Goal: Task Accomplishment & Management: Manage account settings

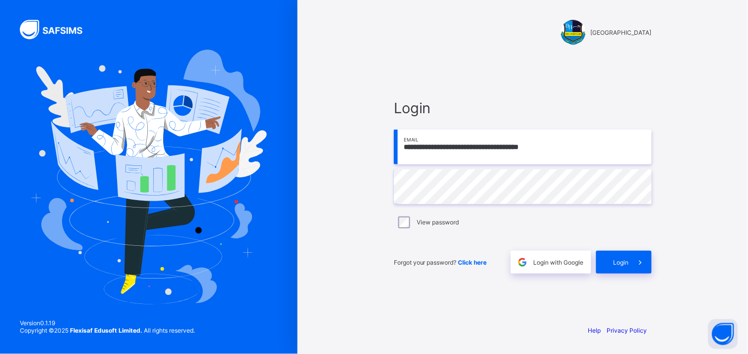
click at [597, 275] on div "**********" at bounding box center [523, 186] width 278 height 260
click at [604, 253] on div "Login" at bounding box center [624, 262] width 56 height 23
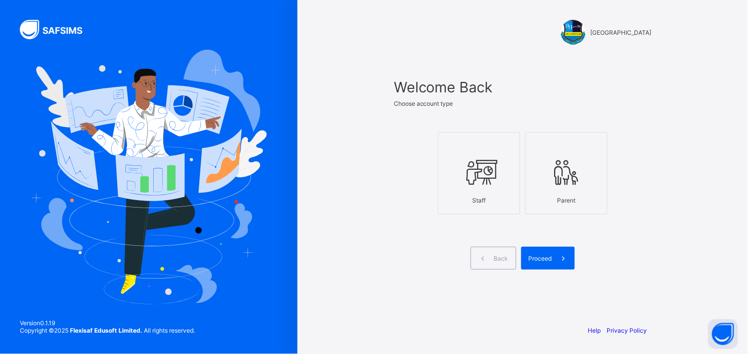
click at [503, 203] on div "Staff" at bounding box center [478, 199] width 71 height 17
click at [535, 255] on span "Proceed" at bounding box center [540, 257] width 23 height 7
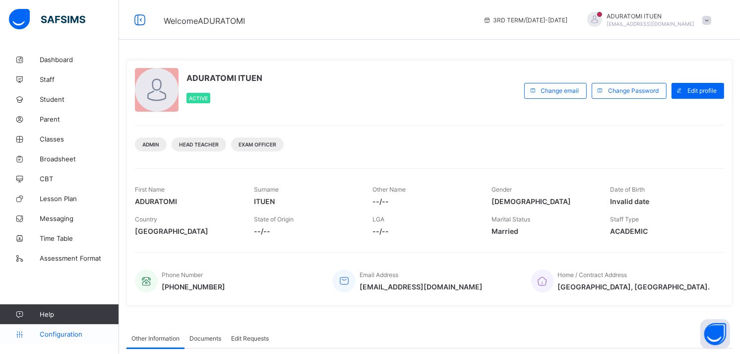
click at [58, 329] on link "Configuration" at bounding box center [59, 334] width 119 height 20
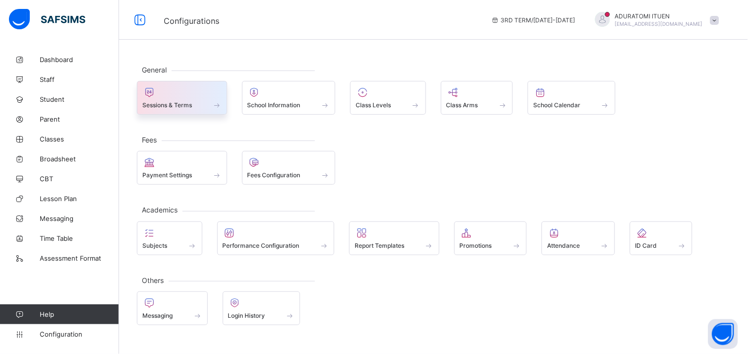
click at [188, 95] on div at bounding box center [181, 92] width 79 height 12
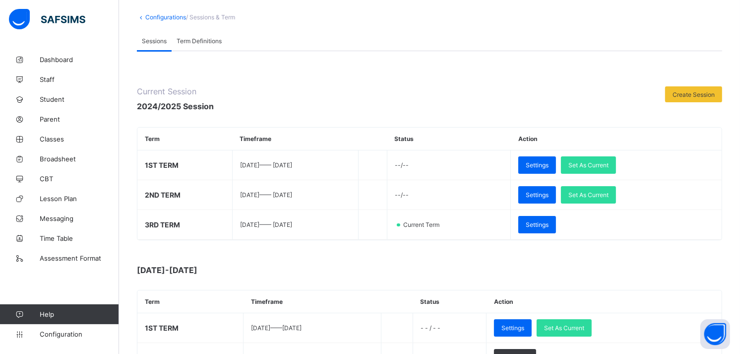
scroll to position [104, 0]
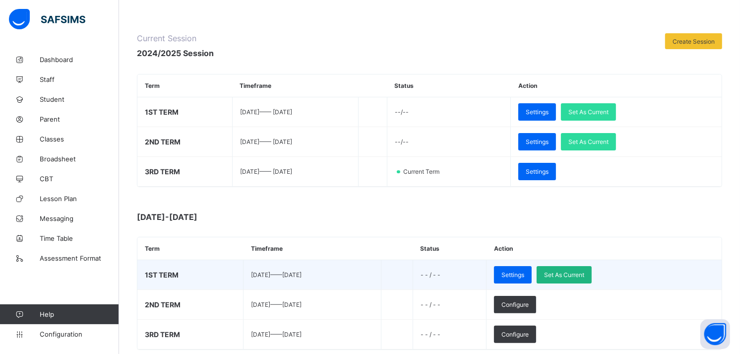
click at [588, 278] on div "Set As Current" at bounding box center [564, 274] width 55 height 17
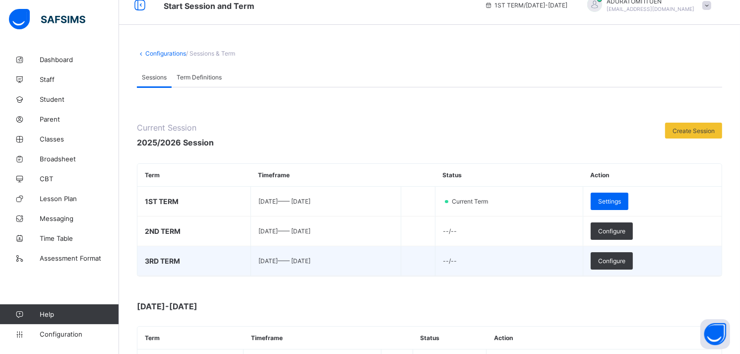
scroll to position [22, 0]
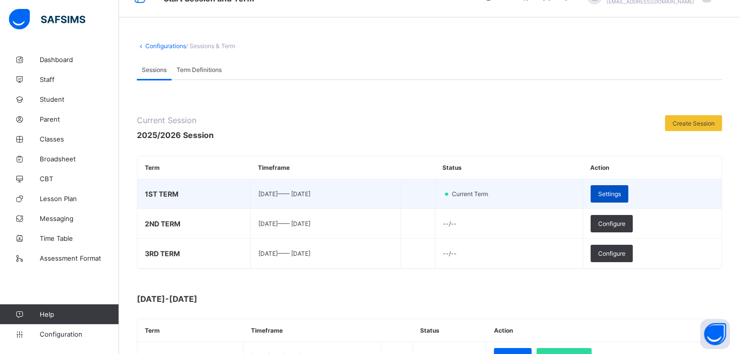
click at [621, 195] on span "Settings" at bounding box center [609, 193] width 23 height 7
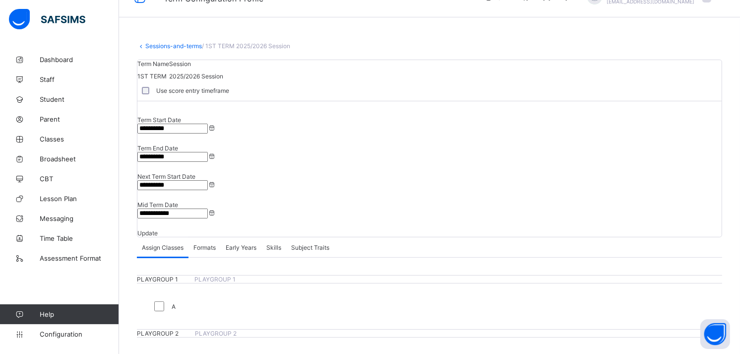
click at [208, 208] on input "**********" at bounding box center [172, 213] width 70 height 10
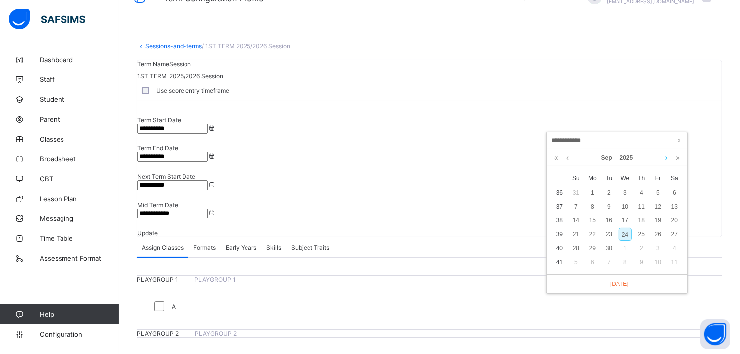
click at [665, 160] on link at bounding box center [666, 157] width 7 height 17
click at [588, 205] on div "3" at bounding box center [592, 206] width 13 height 13
type input "**********"
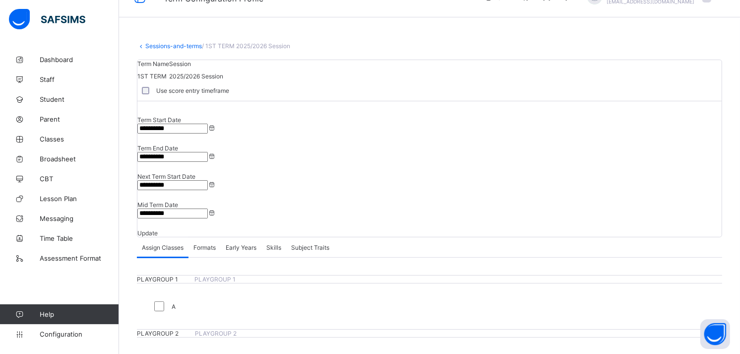
click at [158, 229] on span "Update" at bounding box center [147, 232] width 20 height 7
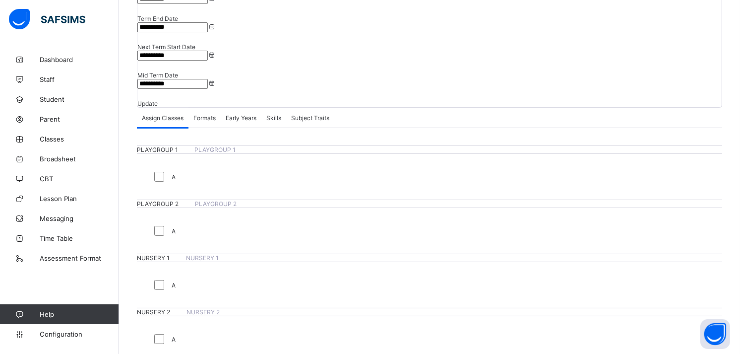
scroll to position [154, 0]
click at [210, 112] on span "Formats" at bounding box center [204, 115] width 22 height 7
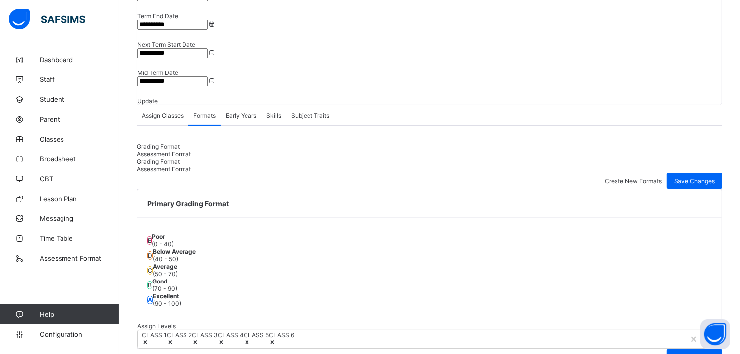
click at [230, 112] on span "Early Years" at bounding box center [241, 115] width 31 height 7
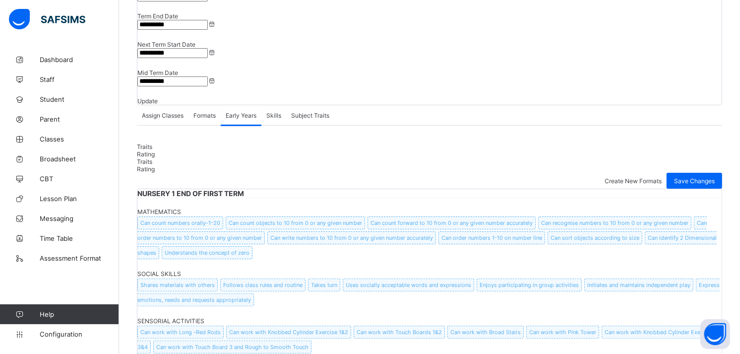
click at [254, 105] on div "Early Years" at bounding box center [241, 115] width 41 height 20
click at [279, 105] on div "Skills" at bounding box center [273, 115] width 25 height 20
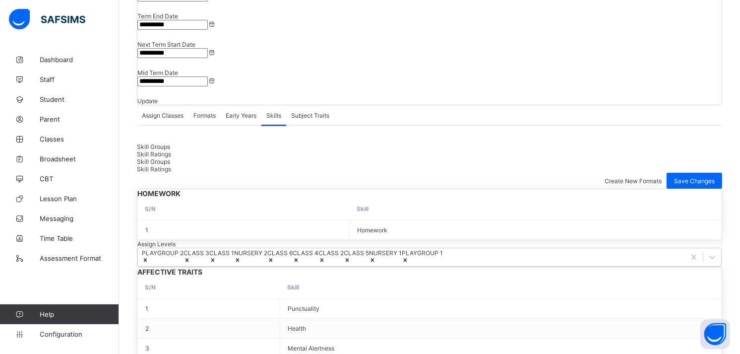
click at [301, 105] on div "Subject Traits" at bounding box center [310, 115] width 48 height 20
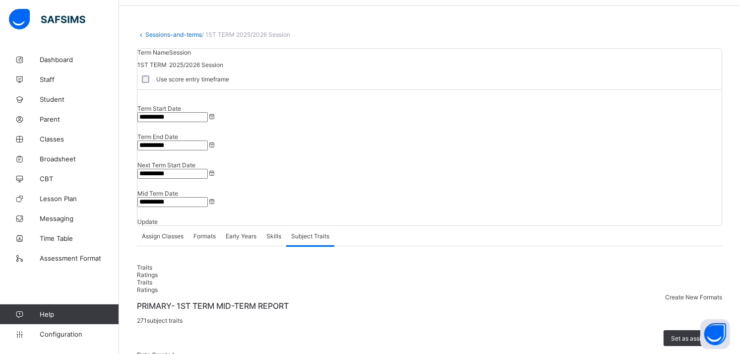
scroll to position [0, 0]
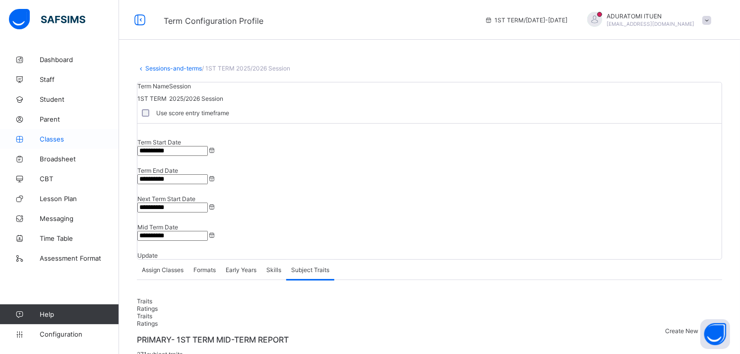
click at [51, 133] on link "Classes" at bounding box center [59, 139] width 119 height 20
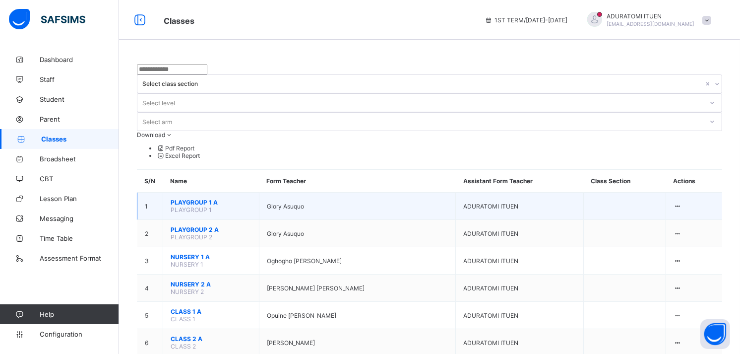
click at [199, 198] on span "PLAYGROUP 1 A" at bounding box center [211, 201] width 81 height 7
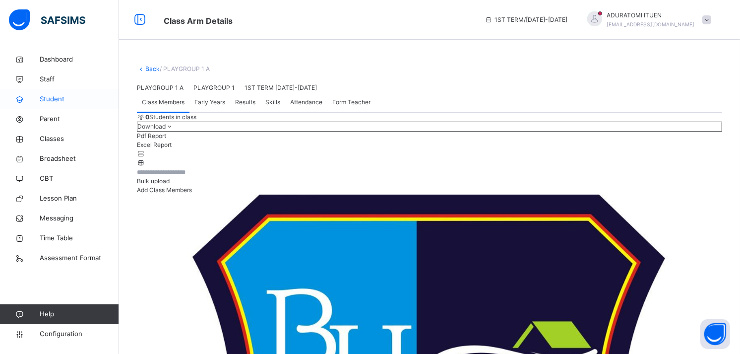
click at [58, 100] on span "Student" at bounding box center [79, 99] width 79 height 10
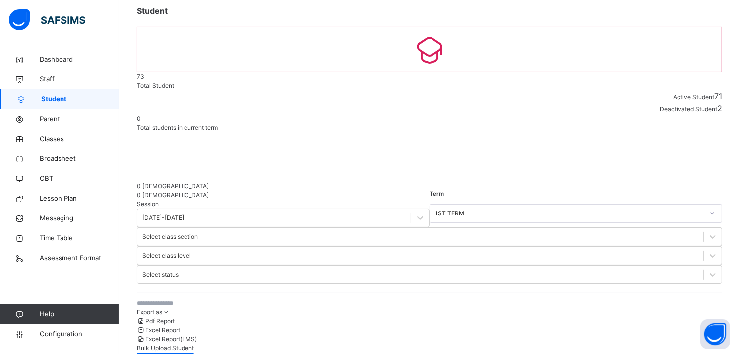
scroll to position [56, 0]
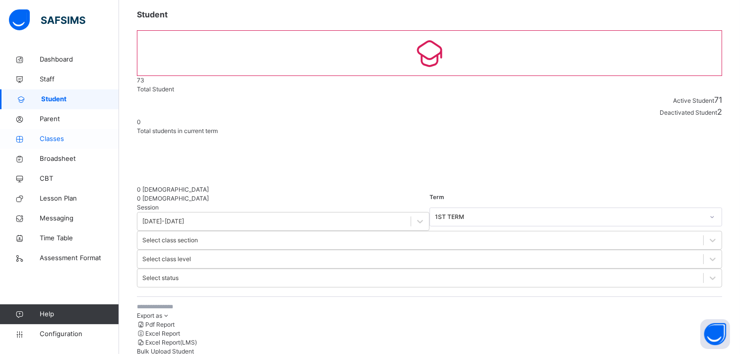
click at [58, 141] on span "Classes" at bounding box center [79, 139] width 79 height 10
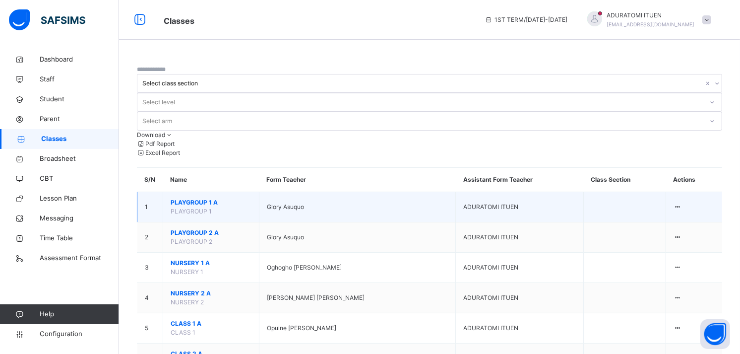
click at [195, 198] on span "PLAYGROUP 1 A" at bounding box center [211, 202] width 81 height 9
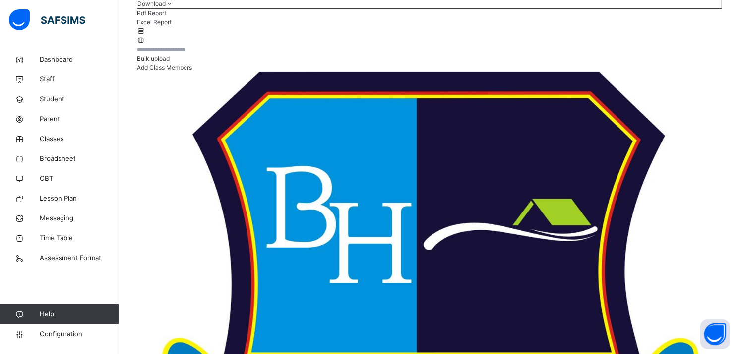
scroll to position [147, 0]
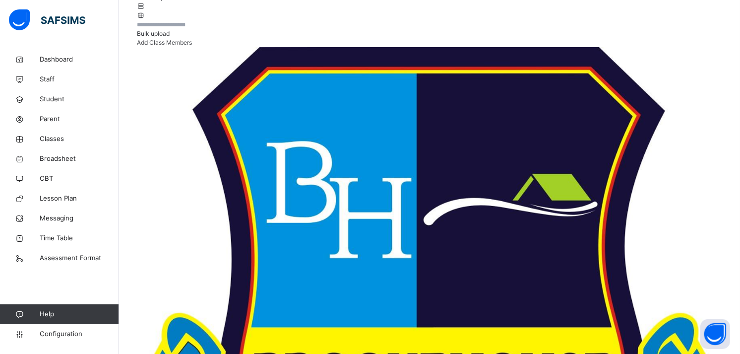
click at [192, 46] on span "Add Class Members" at bounding box center [164, 42] width 55 height 7
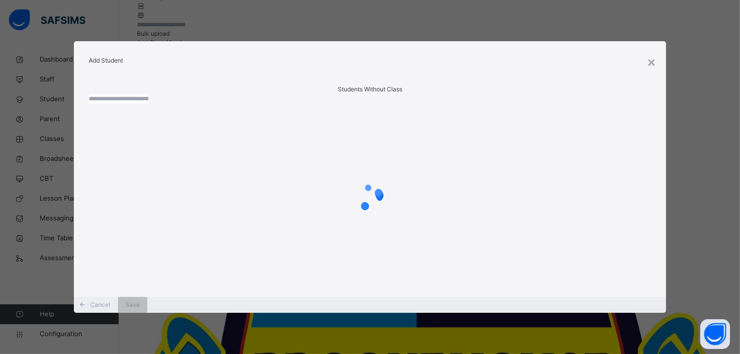
click at [376, 89] on div "Students Without Class" at bounding box center [370, 89] width 563 height 9
click at [148, 103] on input "text" at bounding box center [119, 98] width 60 height 9
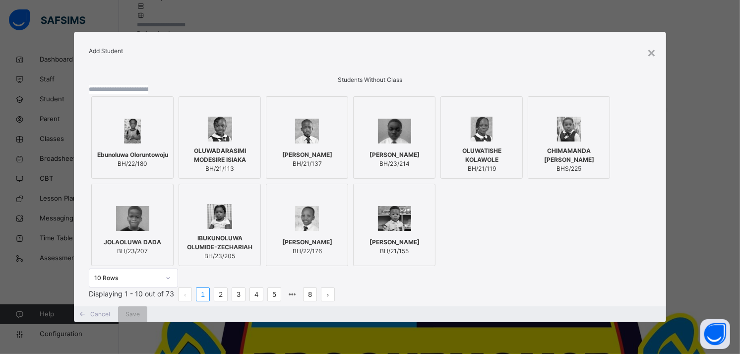
click at [658, 47] on div "Add Student" at bounding box center [370, 51] width 592 height 39
click at [652, 45] on div "×" at bounding box center [651, 52] width 9 height 21
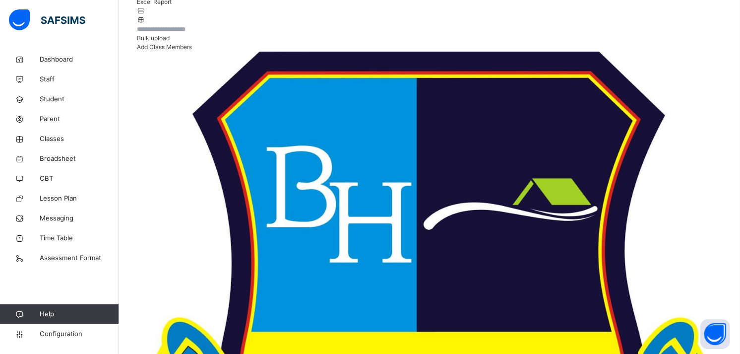
scroll to position [147, 0]
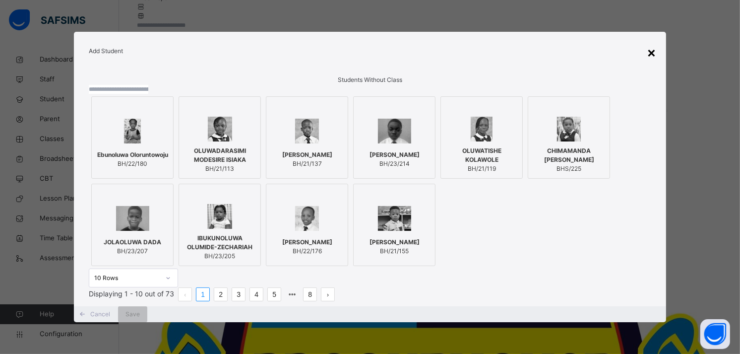
click at [651, 42] on div "×" at bounding box center [651, 52] width 9 height 21
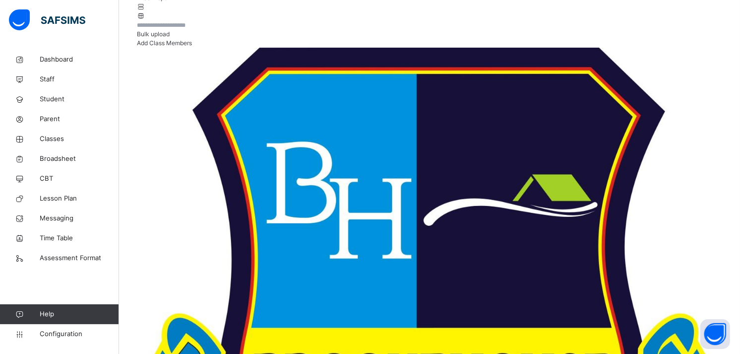
click at [192, 47] on span "Add Class Members" at bounding box center [164, 42] width 55 height 7
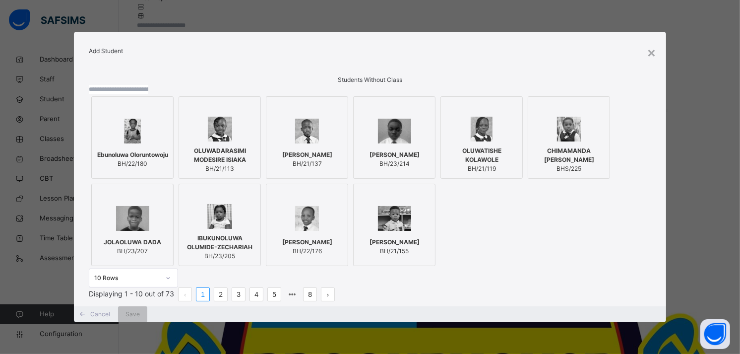
click at [148, 94] on input "text" at bounding box center [119, 89] width 60 height 9
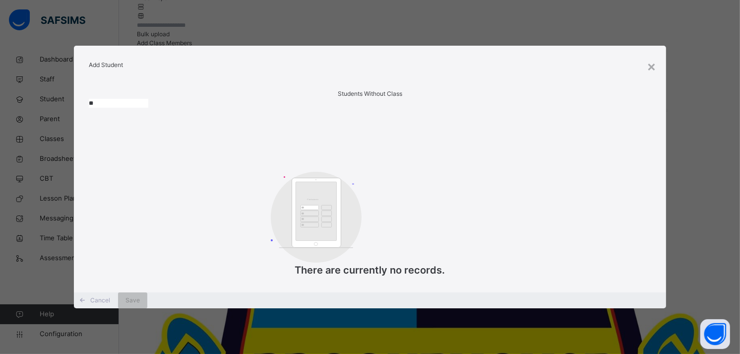
click at [148, 108] on input "**" at bounding box center [119, 103] width 60 height 9
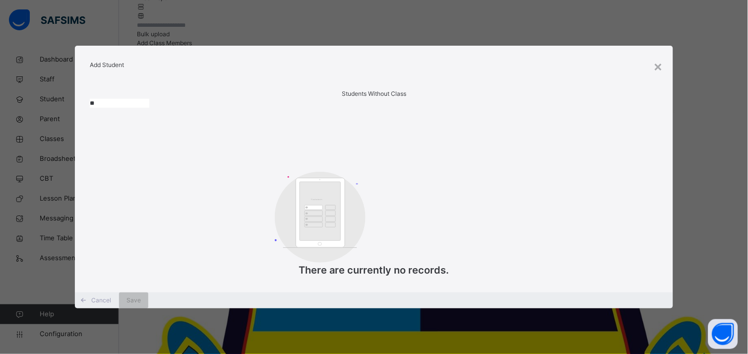
type input "*"
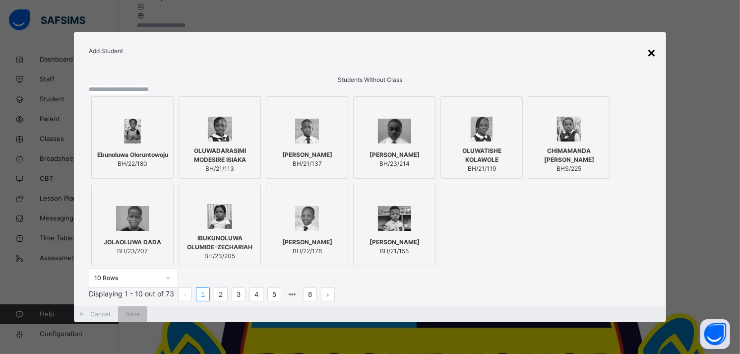
click at [656, 49] on div "×" at bounding box center [651, 52] width 9 height 21
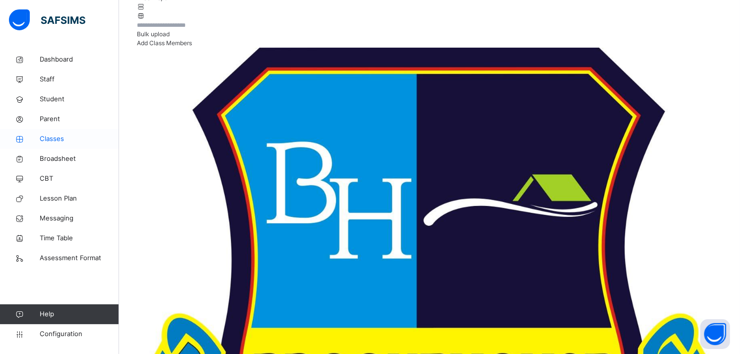
click at [60, 135] on span "Classes" at bounding box center [79, 139] width 79 height 10
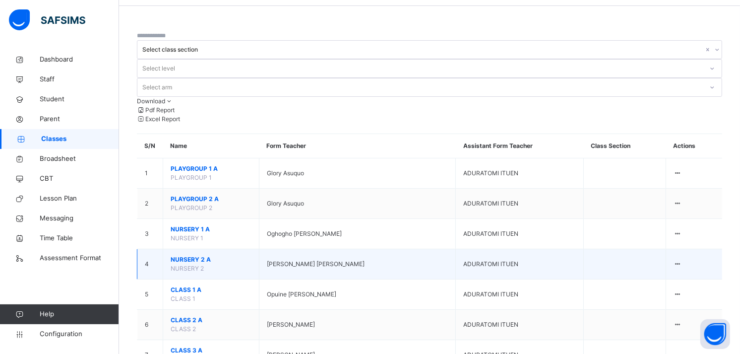
scroll to position [35, 0]
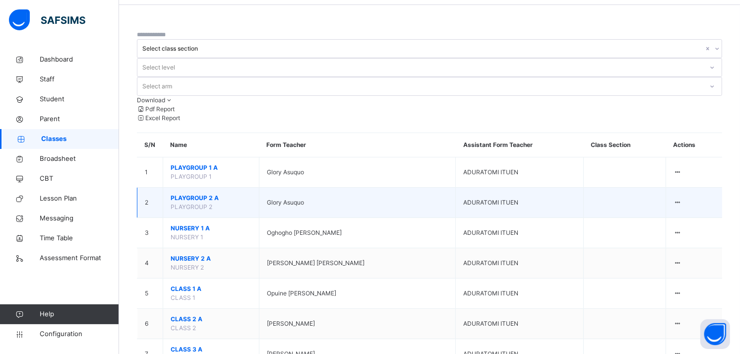
click at [215, 193] on span "PLAYGROUP 2 A" at bounding box center [211, 197] width 81 height 9
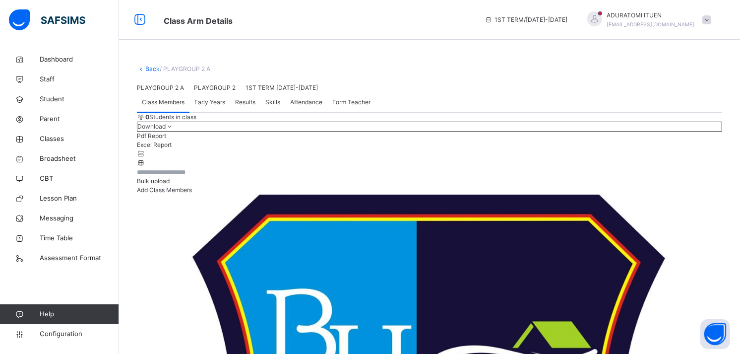
click at [192, 193] on span "Add Class Members" at bounding box center [164, 189] width 55 height 7
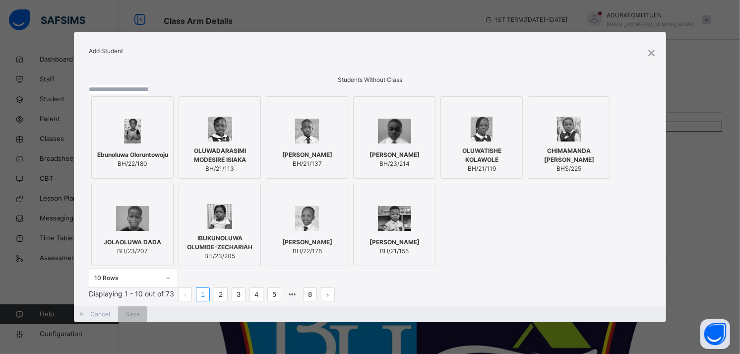
click at [148, 94] on input "text" at bounding box center [119, 89] width 60 height 9
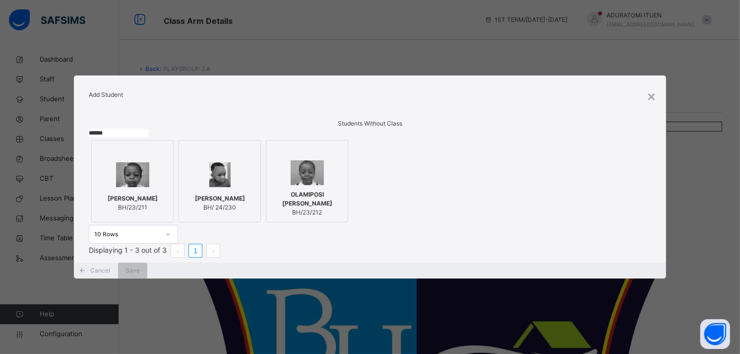
type input "******"
click at [241, 195] on span "[PERSON_NAME]" at bounding box center [220, 198] width 50 height 9
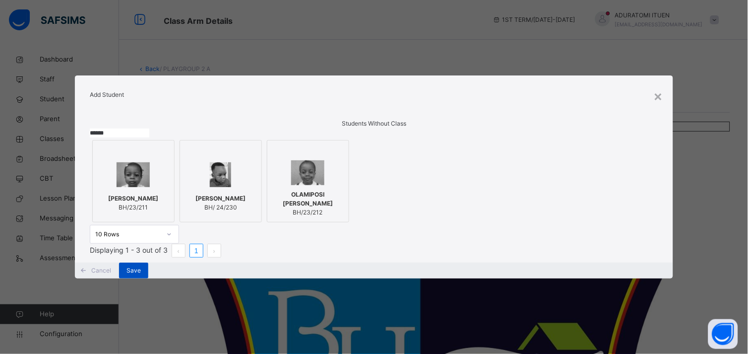
click at [148, 278] on div "Save" at bounding box center [133, 270] width 29 height 16
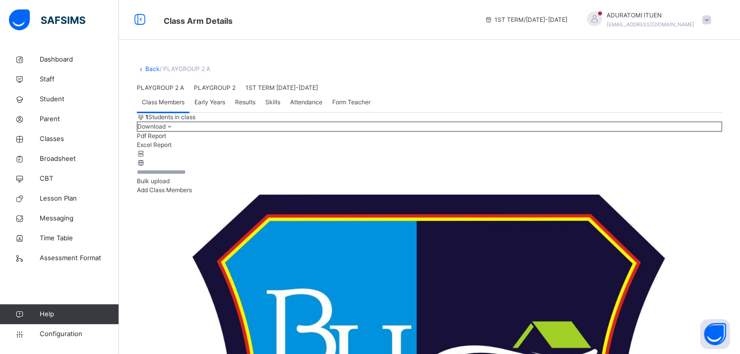
click at [149, 66] on link "Back" at bounding box center [152, 68] width 14 height 7
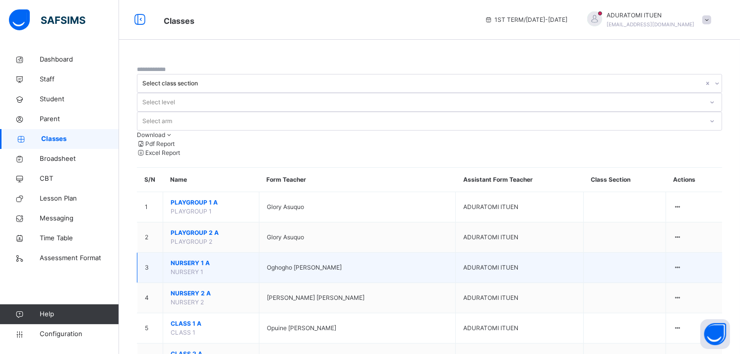
click at [196, 258] on span "NURSERY 1 A" at bounding box center [211, 262] width 81 height 9
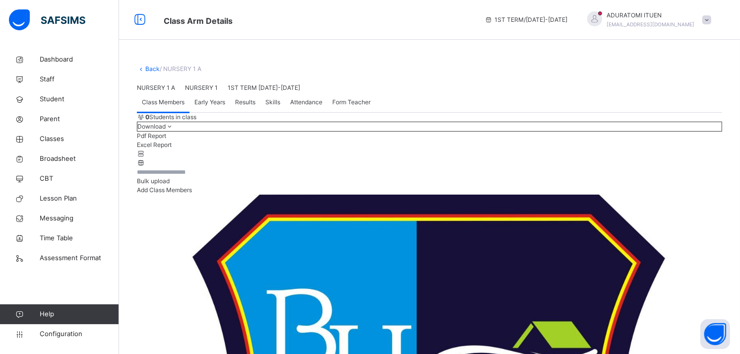
click at [715, 194] on div "Add Class Members" at bounding box center [429, 190] width 585 height 9
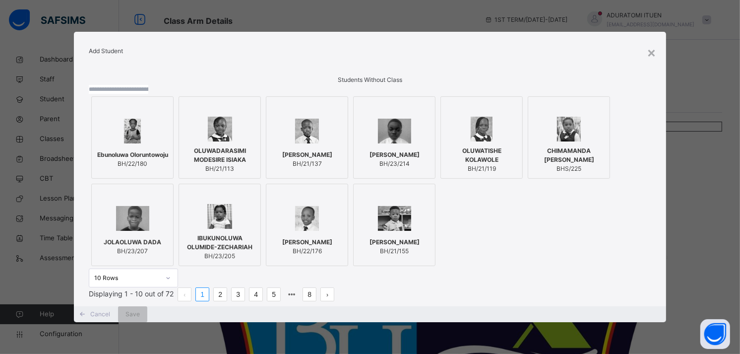
click at [148, 94] on input "text" at bounding box center [119, 89] width 60 height 9
paste input "**********"
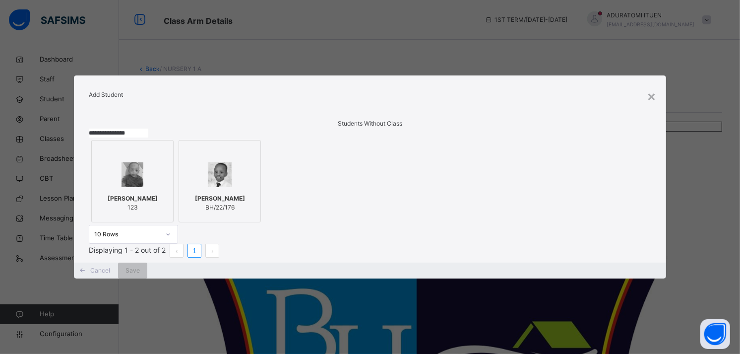
type input "**********"
click at [154, 177] on div at bounding box center [132, 174] width 71 height 29
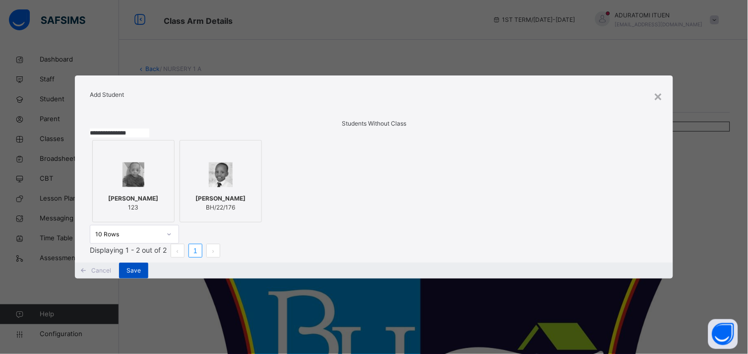
click at [141, 275] on span "Save" at bounding box center [134, 270] width 14 height 9
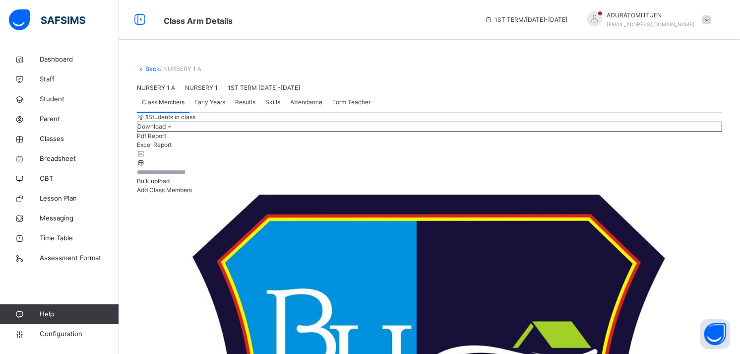
click at [170, 185] on span "Bulk upload" at bounding box center [153, 180] width 33 height 7
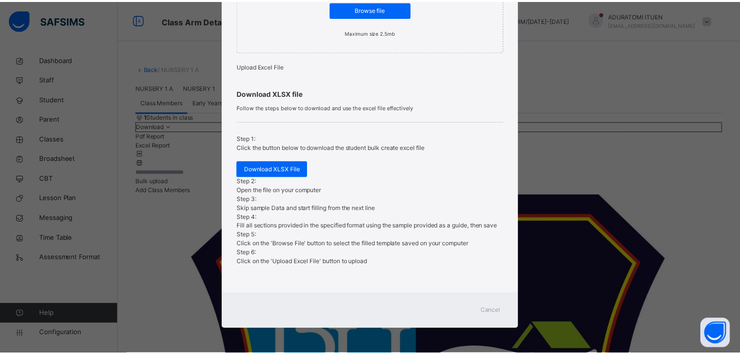
scroll to position [209, 0]
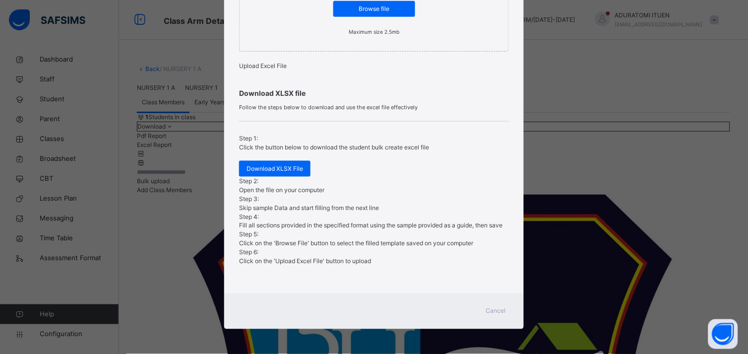
click at [489, 313] on span "Cancel" at bounding box center [496, 311] width 20 height 9
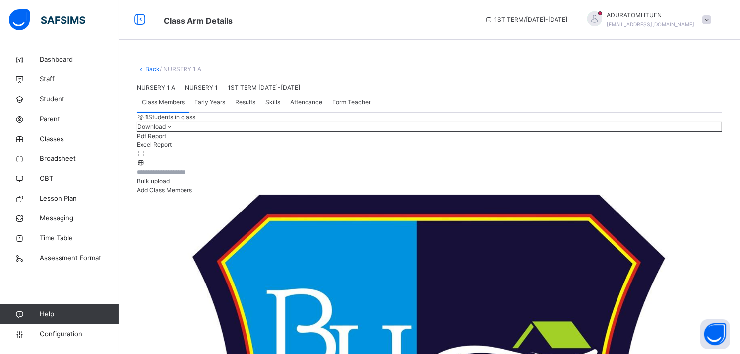
click at [192, 193] on span "Add Class Members" at bounding box center [164, 189] width 55 height 7
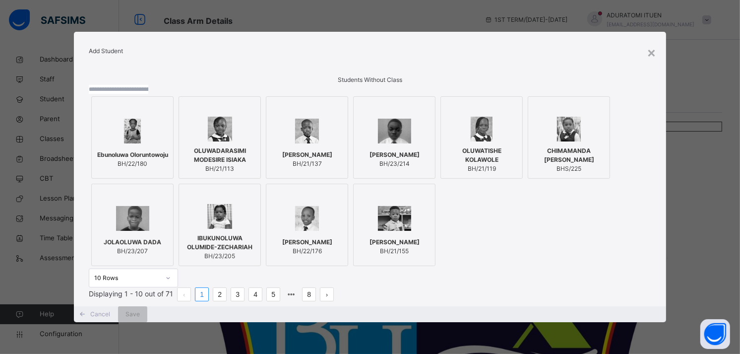
click at [148, 94] on input "text" at bounding box center [119, 89] width 60 height 9
paste input "**********"
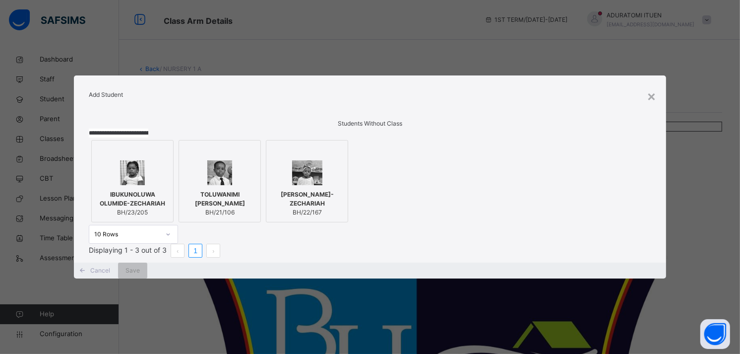
click at [139, 200] on span "IBUKUNOLUWA OLUMIDE-ZECHARIAH" at bounding box center [132, 199] width 71 height 18
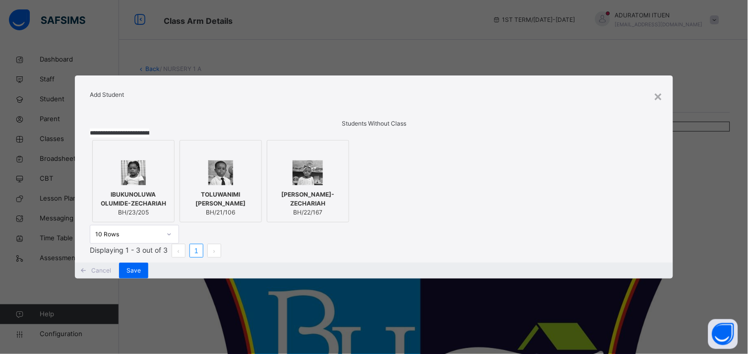
click at [256, 176] on div at bounding box center [220, 172] width 71 height 25
click at [256, 164] on div at bounding box center [220, 172] width 71 height 25
click at [149, 128] on input "**********" at bounding box center [120, 132] width 60 height 9
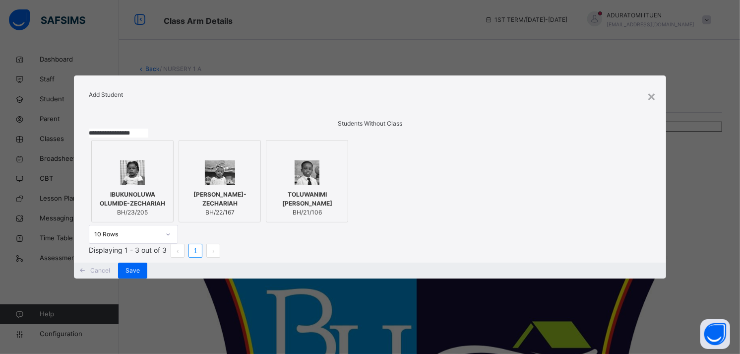
type input "**********"
click at [149, 167] on div at bounding box center [132, 172] width 71 height 25
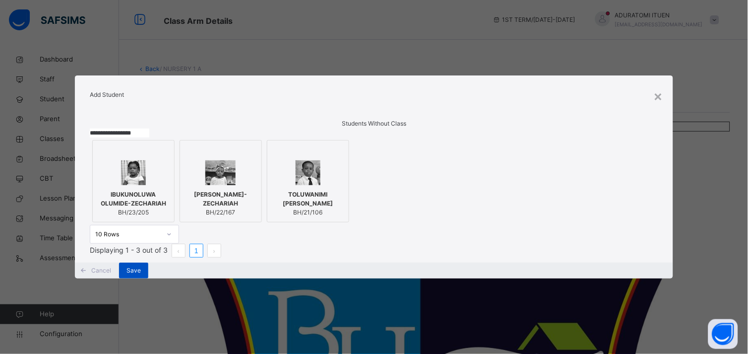
click at [148, 278] on div "Save" at bounding box center [133, 270] width 29 height 16
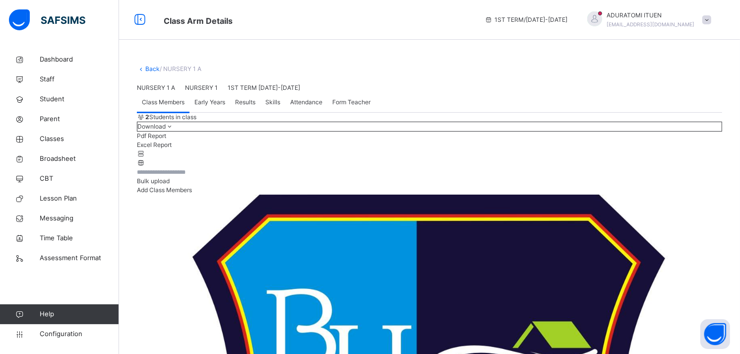
click at [677, 194] on div "Add Class Members" at bounding box center [429, 190] width 585 height 9
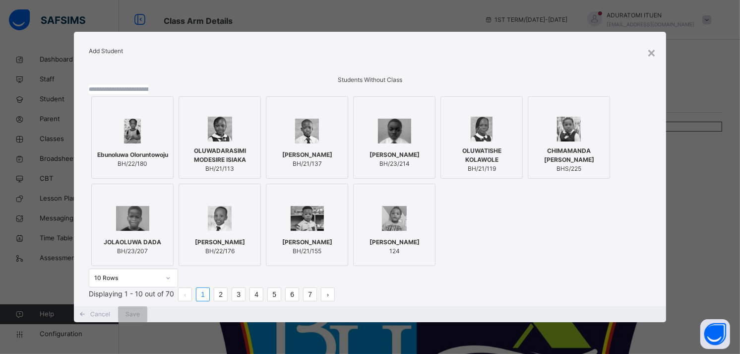
click at [148, 94] on input "text" at bounding box center [119, 89] width 60 height 9
paste input "**********"
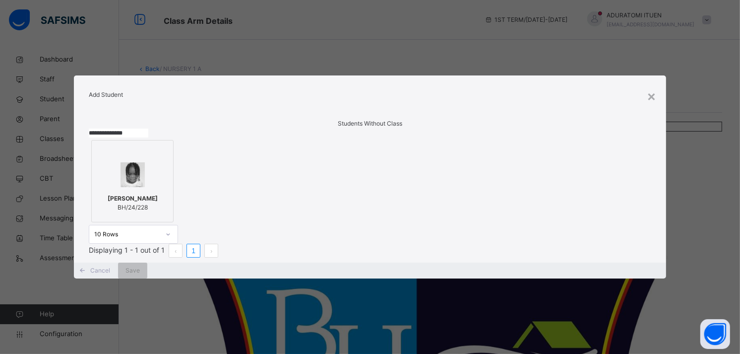
type input "**********"
click at [144, 169] on div at bounding box center [132, 174] width 71 height 29
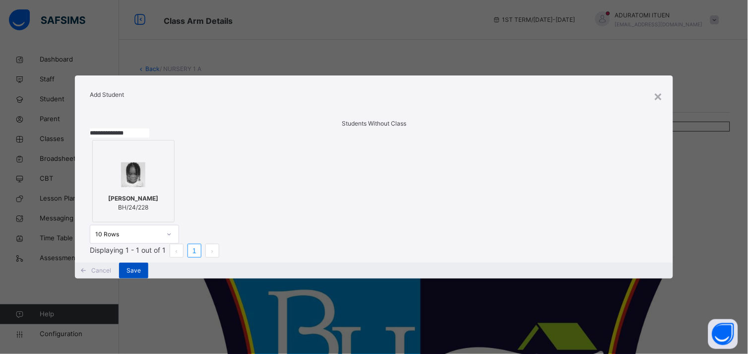
click at [141, 275] on span "Save" at bounding box center [134, 270] width 14 height 9
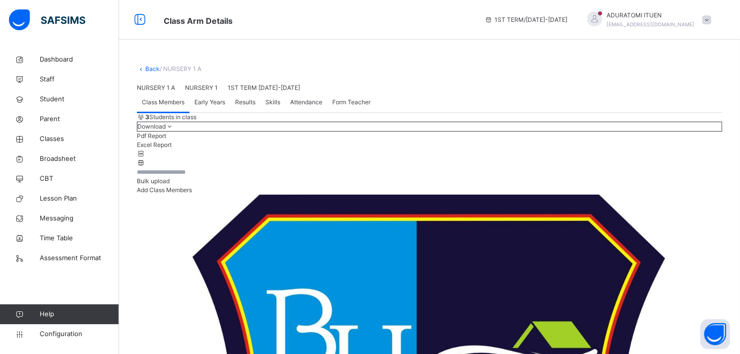
click at [192, 193] on span "Add Class Members" at bounding box center [164, 189] width 55 height 7
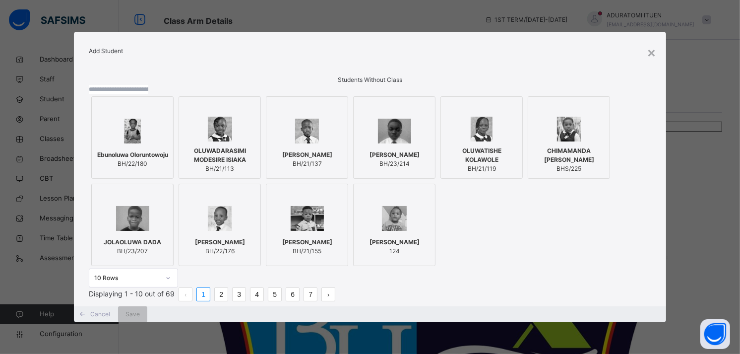
click at [148, 94] on input "text" at bounding box center [119, 89] width 60 height 9
paste input "**********"
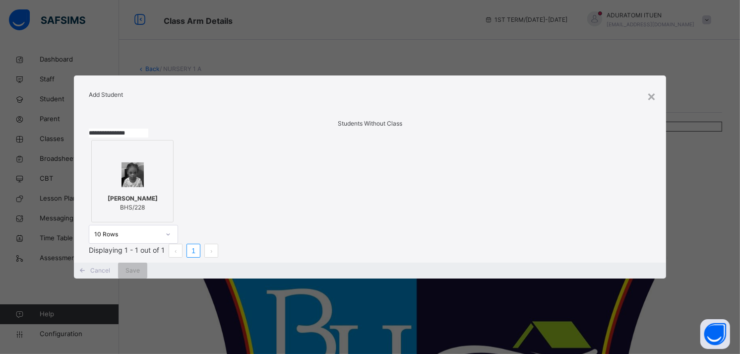
type input "**********"
click at [136, 189] on div "[PERSON_NAME] BHS/228" at bounding box center [132, 203] width 71 height 28
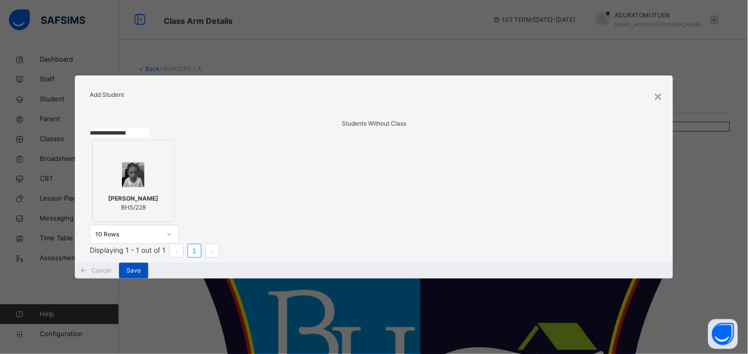
click at [141, 275] on span "Save" at bounding box center [134, 270] width 14 height 9
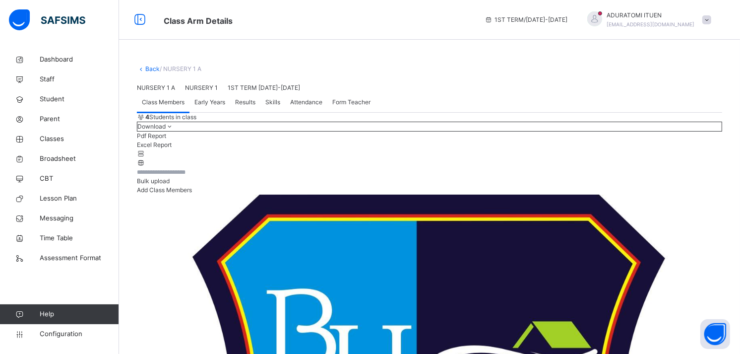
click at [192, 193] on span "Add Class Members" at bounding box center [164, 189] width 55 height 7
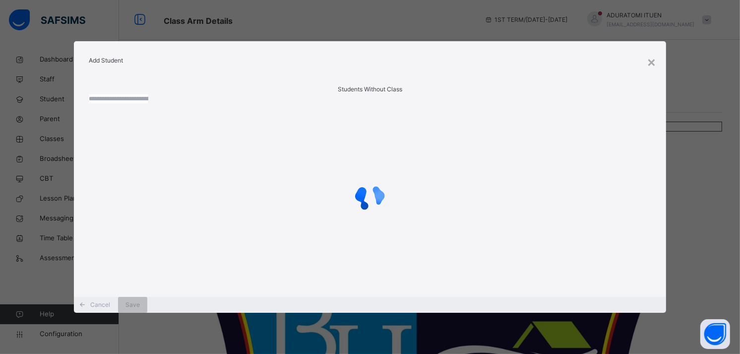
click at [148, 103] on input "text" at bounding box center [119, 98] width 60 height 9
paste input "**********"
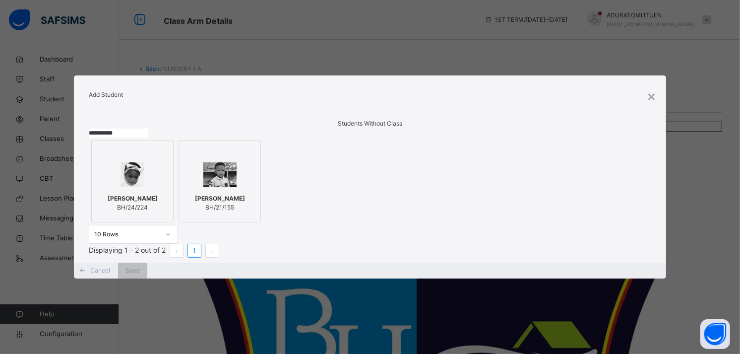
type input "**********"
click at [155, 201] on div "[PERSON_NAME] BH/24/224" at bounding box center [132, 203] width 71 height 28
click at [140, 275] on span "Save" at bounding box center [133, 270] width 14 height 9
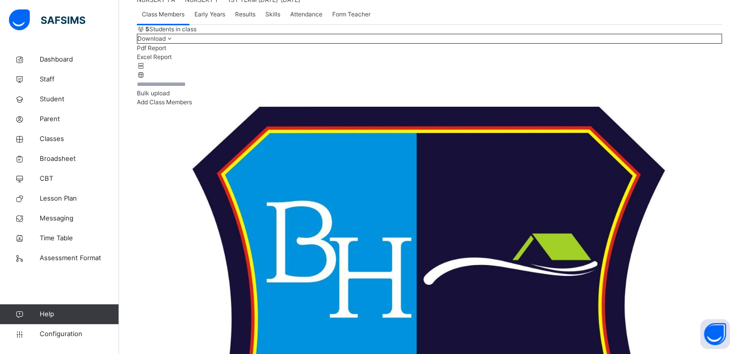
scroll to position [88, 0]
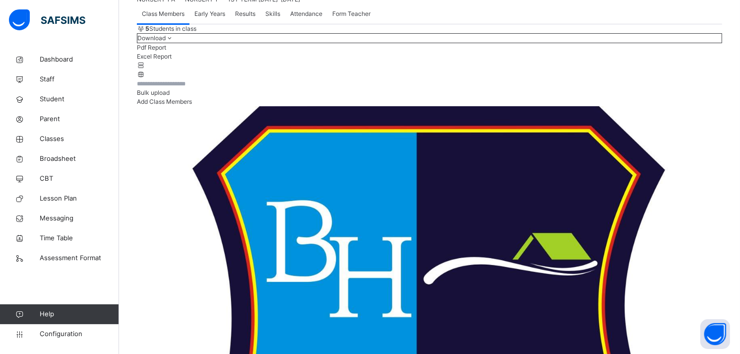
click at [211, 24] on div "Early Years" at bounding box center [210, 14] width 41 height 20
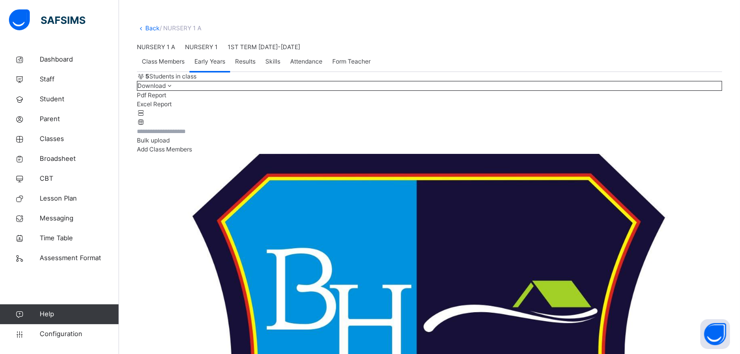
scroll to position [0, 0]
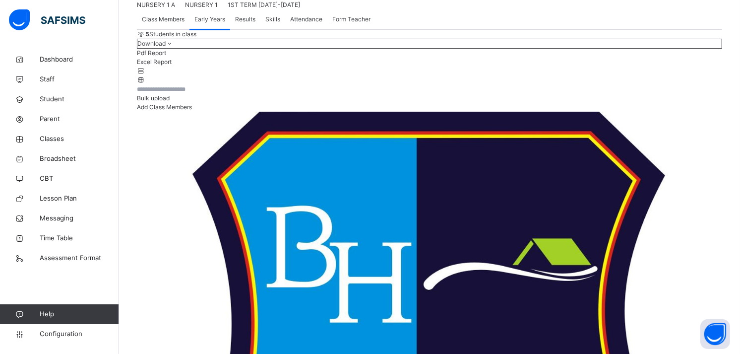
scroll to position [86, 0]
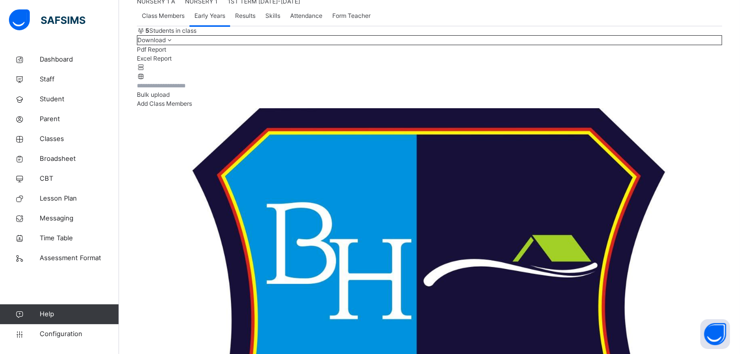
click at [249, 20] on span "Results" at bounding box center [245, 15] width 20 height 9
click at [271, 20] on span "Skills" at bounding box center [272, 15] width 15 height 9
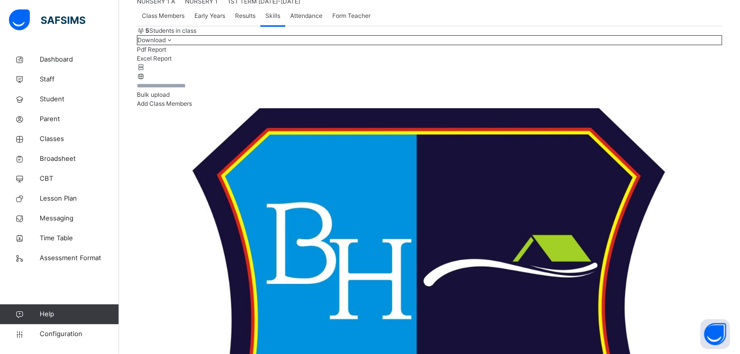
click at [305, 20] on span "Attendance" at bounding box center [306, 15] width 32 height 9
click at [343, 26] on div "Form Teacher" at bounding box center [351, 16] width 48 height 20
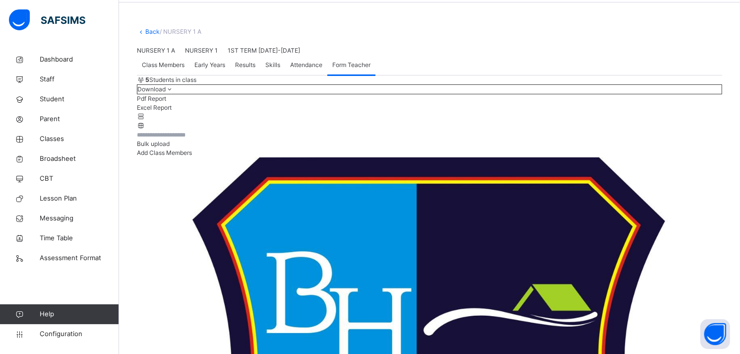
click at [176, 69] on span "Class Members" at bounding box center [163, 65] width 43 height 9
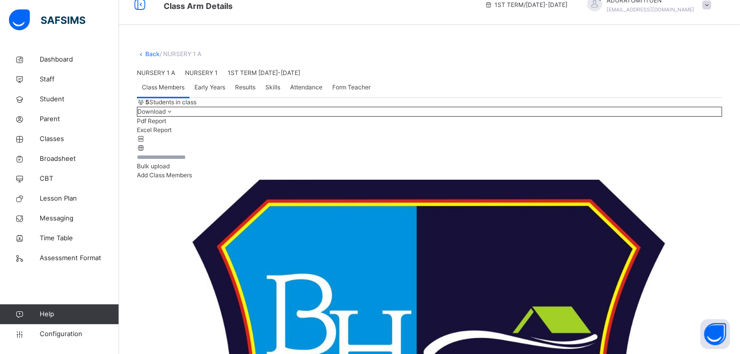
scroll to position [0, 0]
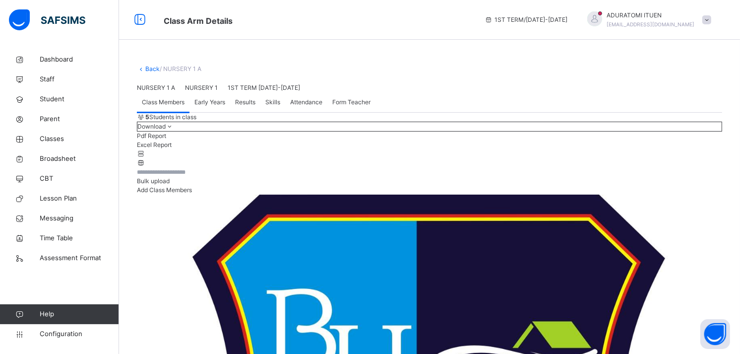
click at [152, 70] on link "Back" at bounding box center [152, 68] width 14 height 7
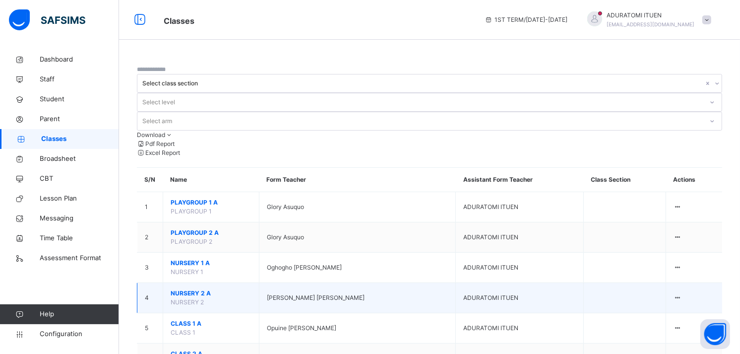
click at [197, 289] on span "NURSERY 2 A" at bounding box center [211, 293] width 81 height 9
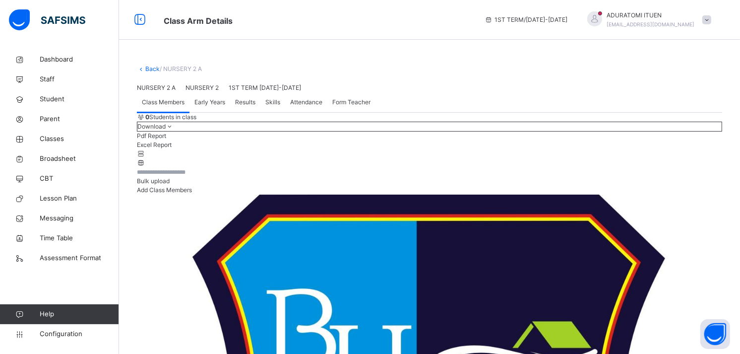
click at [192, 193] on span "Add Class Members" at bounding box center [164, 189] width 55 height 7
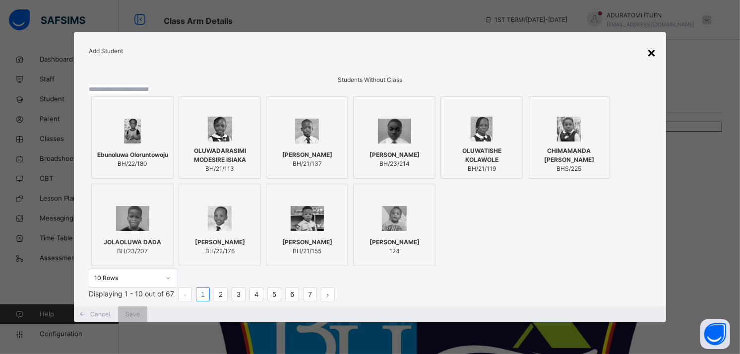
click at [655, 42] on div "×" at bounding box center [651, 52] width 9 height 21
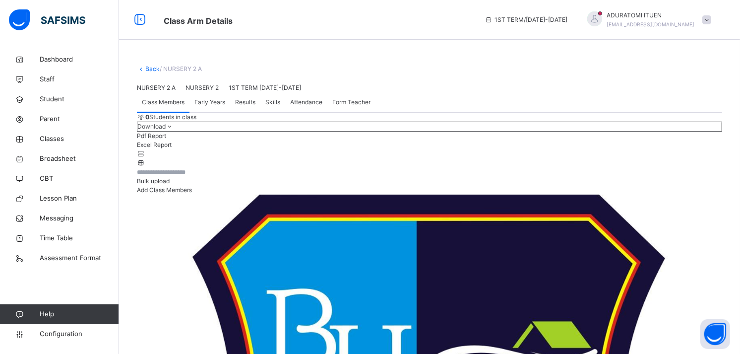
click at [213, 107] on span "Early Years" at bounding box center [209, 102] width 31 height 9
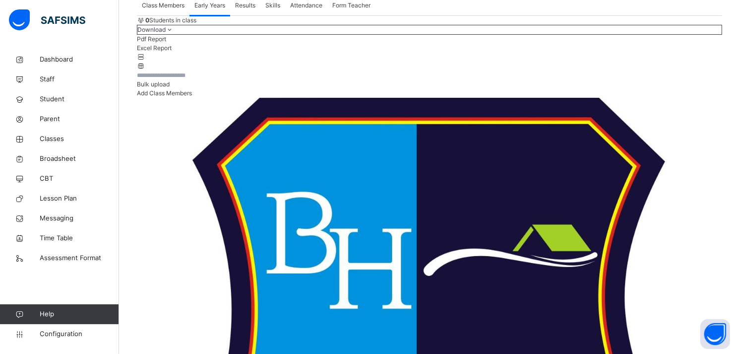
scroll to position [63, 0]
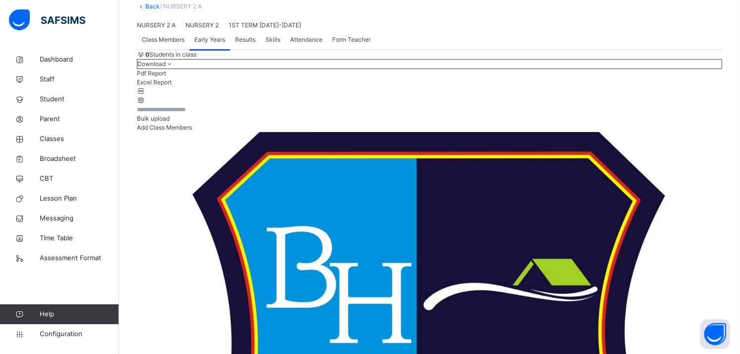
click at [174, 44] on span "Class Members" at bounding box center [163, 39] width 43 height 9
click at [192, 131] on span "Add Class Members" at bounding box center [164, 127] width 55 height 7
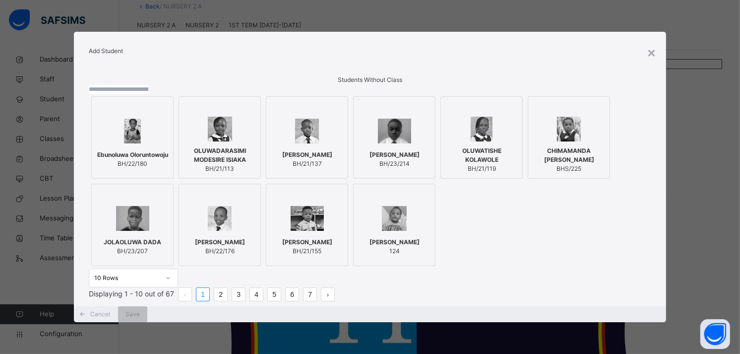
click at [148, 94] on input "text" at bounding box center [119, 89] width 60 height 9
paste input "**********"
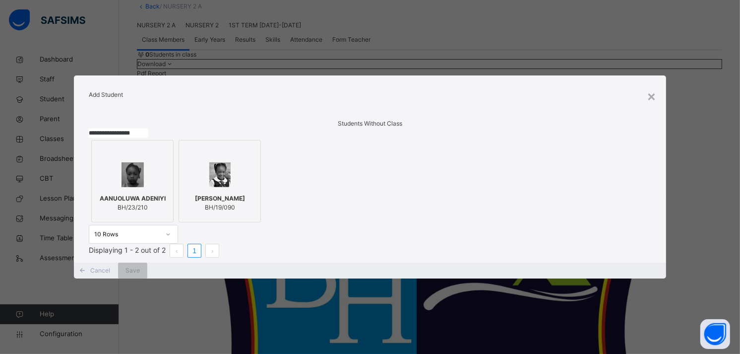
type input "**********"
click at [145, 203] on span "BH/23/210" at bounding box center [133, 207] width 66 height 9
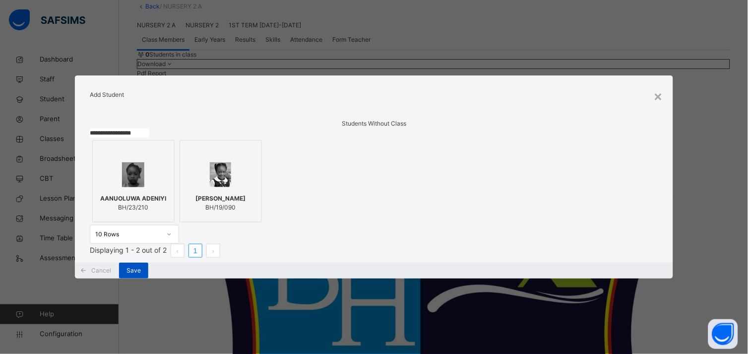
click at [148, 278] on div "Save" at bounding box center [133, 270] width 29 height 16
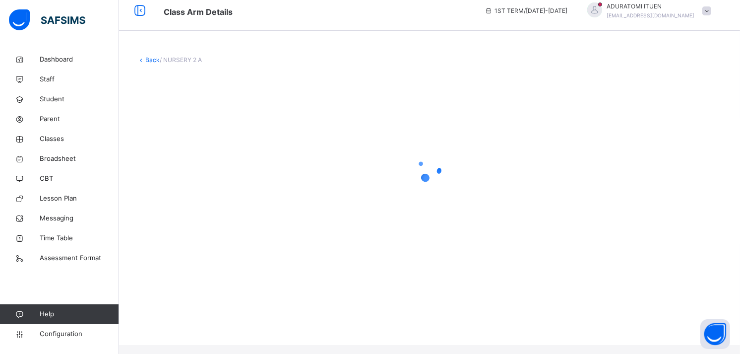
scroll to position [0, 0]
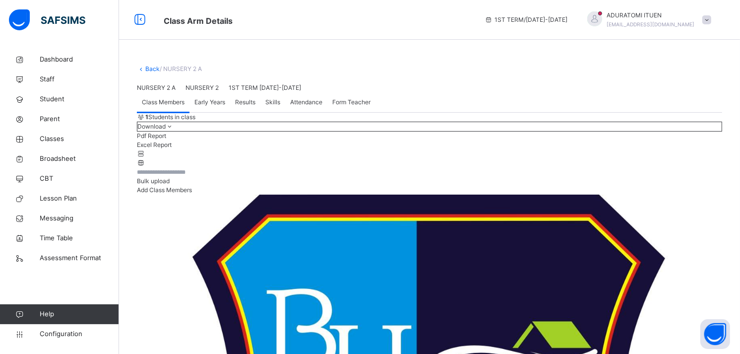
click at [192, 193] on span "Add Class Members" at bounding box center [164, 189] width 55 height 7
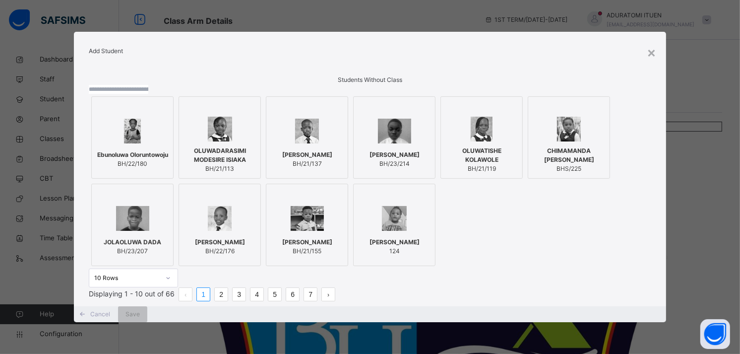
click at [148, 94] on input "text" at bounding box center [119, 89] width 60 height 9
paste input "**********"
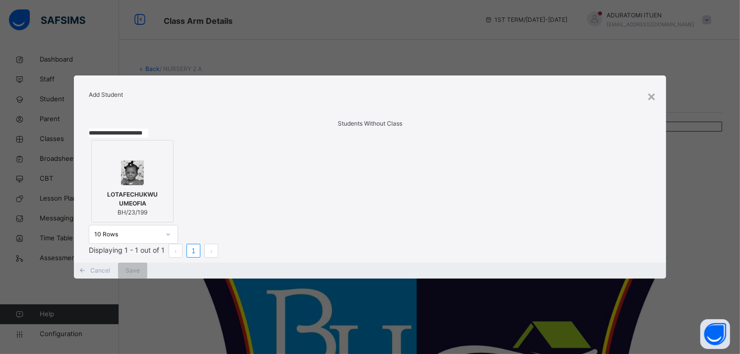
type input "**********"
click at [159, 179] on div at bounding box center [132, 172] width 71 height 25
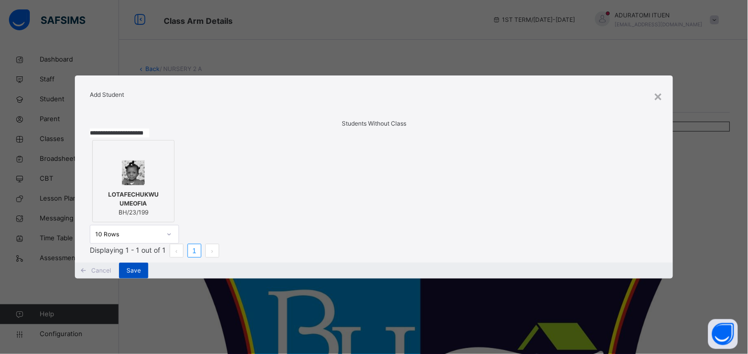
click at [141, 275] on span "Save" at bounding box center [134, 270] width 14 height 9
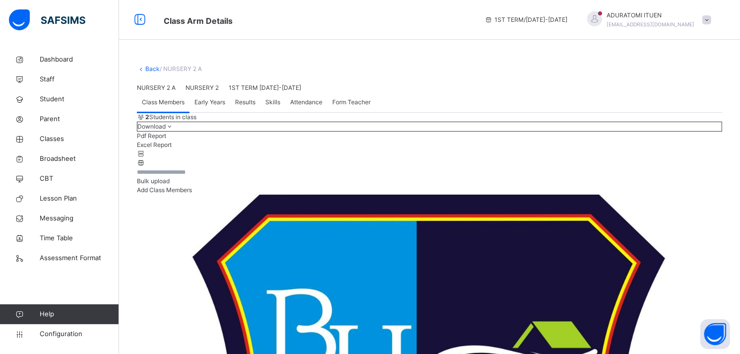
click at [192, 193] on span "Add Class Members" at bounding box center [164, 189] width 55 height 7
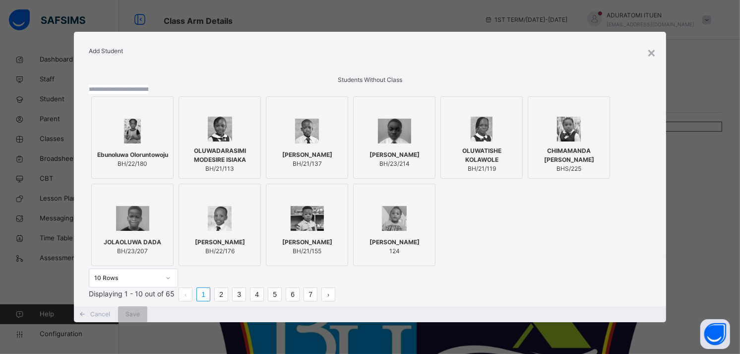
click at [148, 94] on input "text" at bounding box center [119, 89] width 60 height 9
paste input "**********"
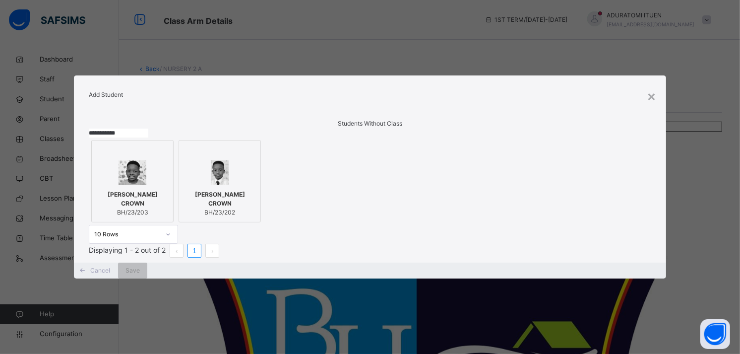
type input "**********"
click at [127, 194] on span "[PERSON_NAME] CROWN" at bounding box center [132, 199] width 71 height 18
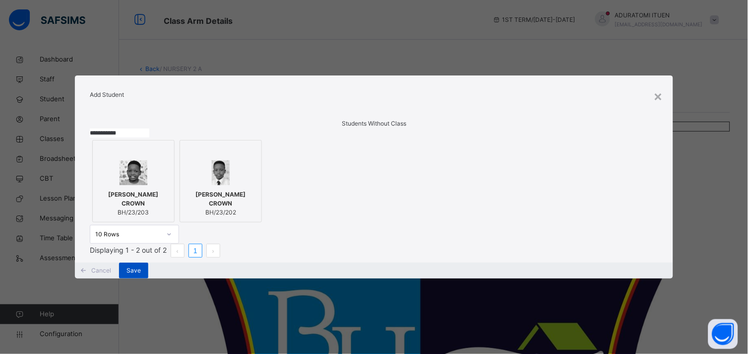
click at [148, 278] on div "Save" at bounding box center [133, 270] width 29 height 16
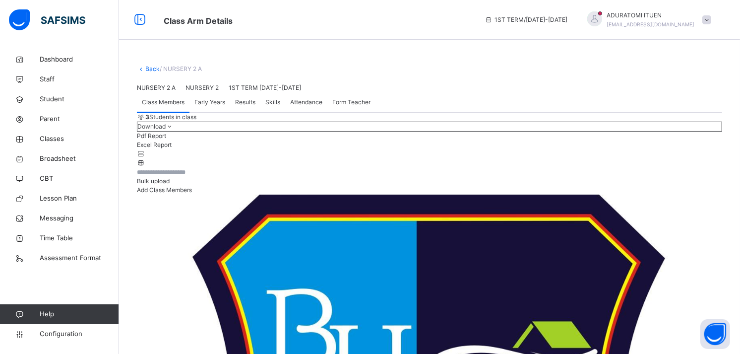
click at [192, 193] on span "Add Class Members" at bounding box center [164, 189] width 55 height 7
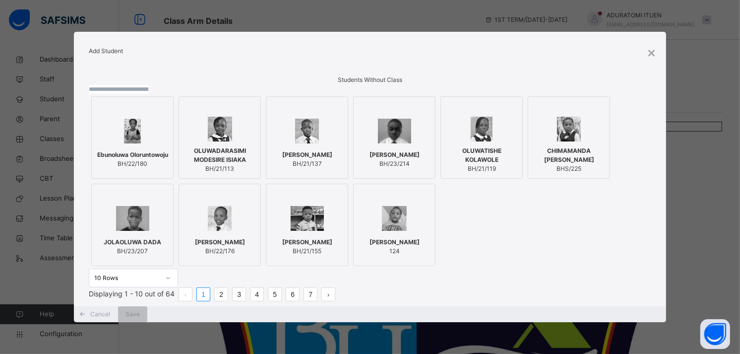
click at [148, 94] on input "text" at bounding box center [119, 89] width 60 height 9
paste input "**********"
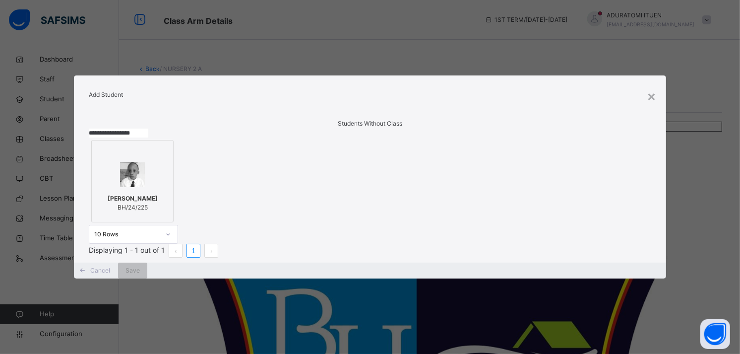
type input "**********"
click at [134, 203] on span "BH/24/225" at bounding box center [133, 207] width 50 height 9
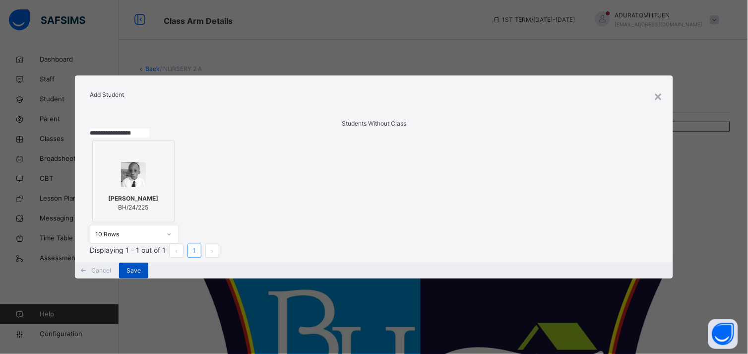
click at [148, 278] on div "Save" at bounding box center [133, 270] width 29 height 16
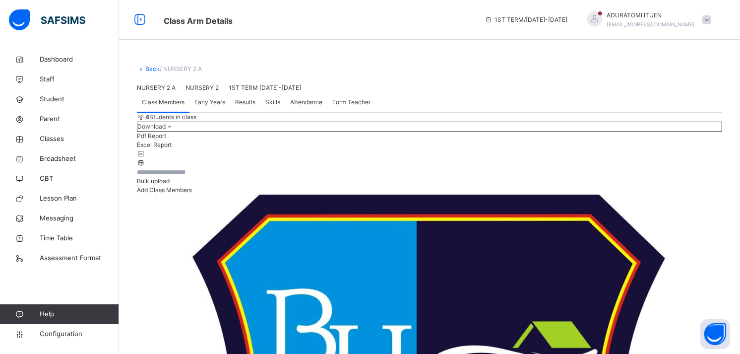
click at [208, 107] on span "Early Years" at bounding box center [209, 102] width 31 height 9
click at [173, 107] on span "Class Members" at bounding box center [163, 102] width 43 height 9
click at [192, 193] on span "Add Class Members" at bounding box center [164, 189] width 55 height 7
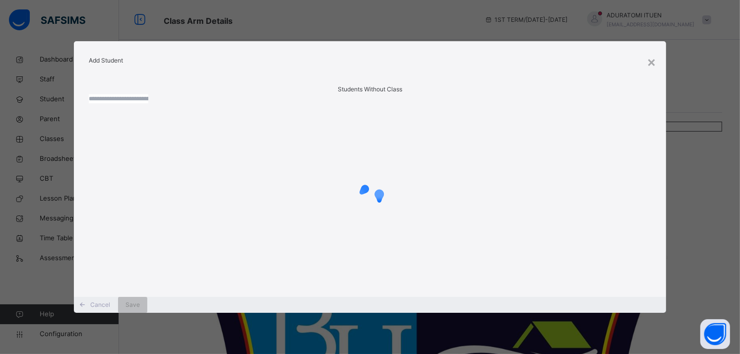
click at [148, 103] on input "text" at bounding box center [119, 98] width 60 height 9
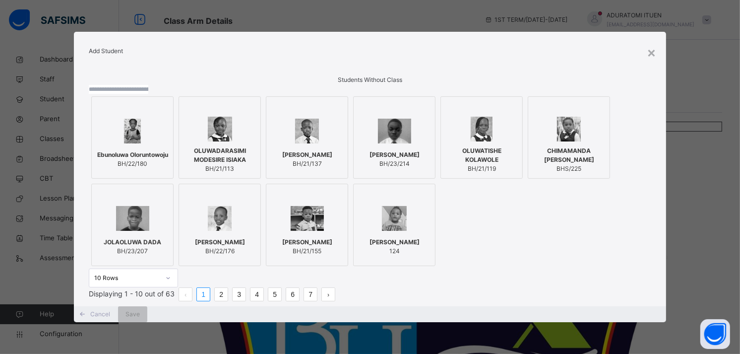
paste input "**********"
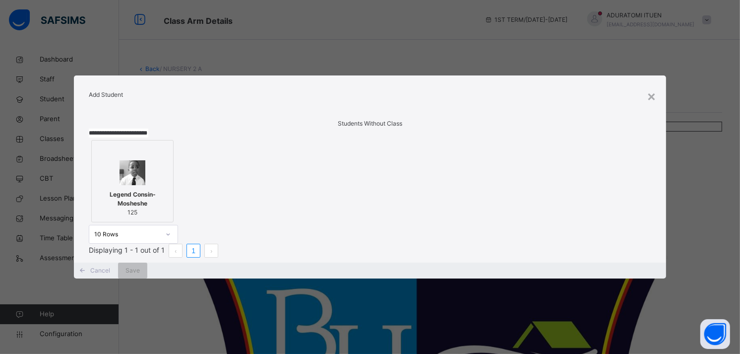
type input "**********"
click at [144, 170] on div at bounding box center [132, 172] width 71 height 25
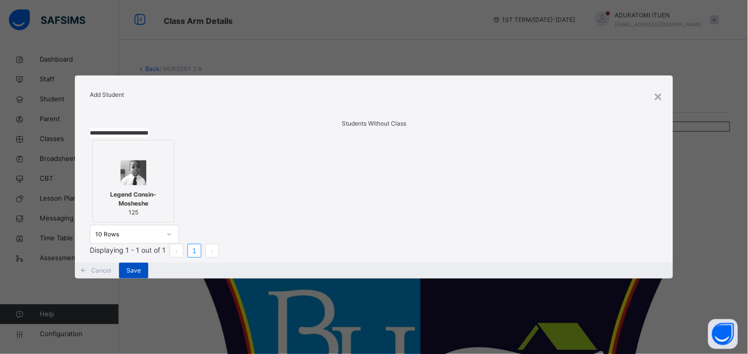
click at [141, 275] on span "Save" at bounding box center [134, 270] width 14 height 9
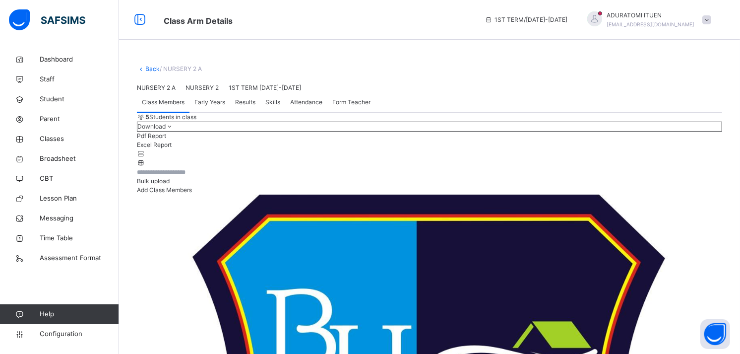
click at [148, 68] on link "Back" at bounding box center [152, 68] width 14 height 7
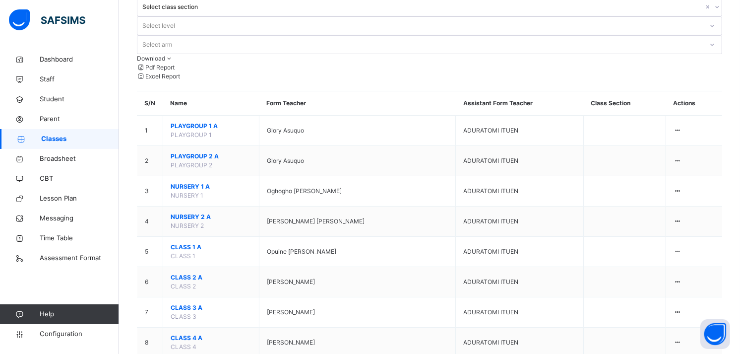
scroll to position [92, 0]
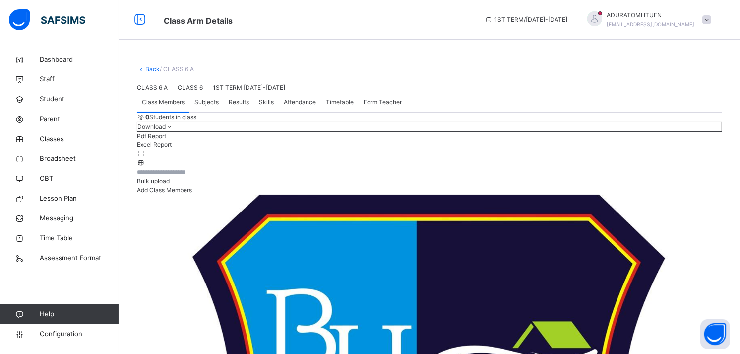
click at [206, 107] on span "Subjects" at bounding box center [206, 102] width 24 height 9
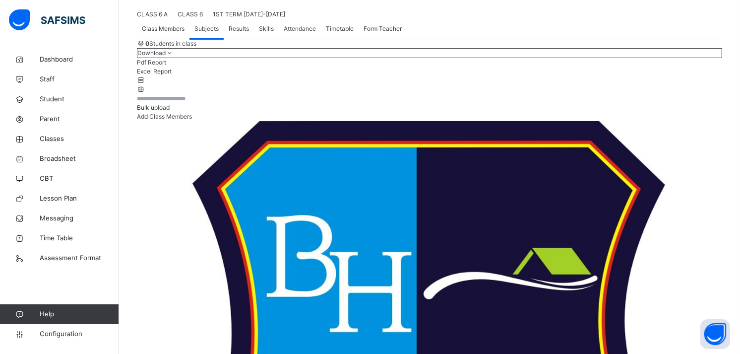
scroll to position [63, 0]
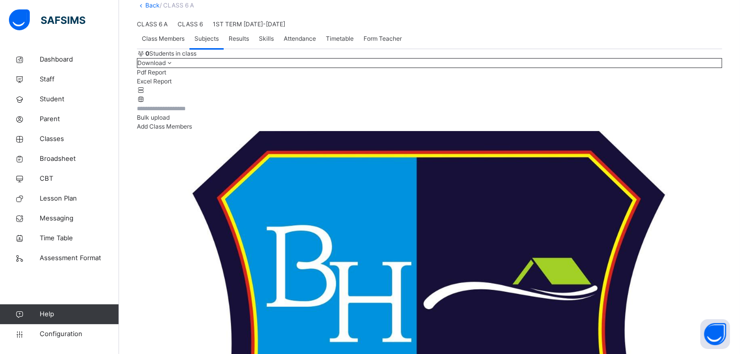
click at [248, 43] on span "Results" at bounding box center [239, 38] width 20 height 9
click at [259, 43] on span "Skills" at bounding box center [266, 38] width 15 height 9
click at [241, 49] on div "Results" at bounding box center [239, 39] width 30 height 20
click at [270, 43] on span "Skills" at bounding box center [266, 38] width 15 height 9
click at [296, 43] on span "Attendance" at bounding box center [300, 38] width 32 height 9
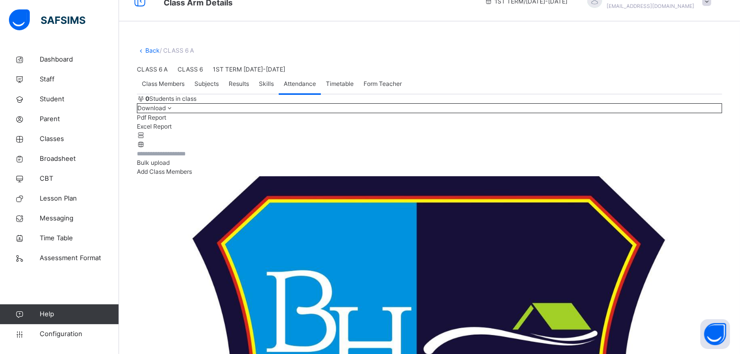
scroll to position [16, 0]
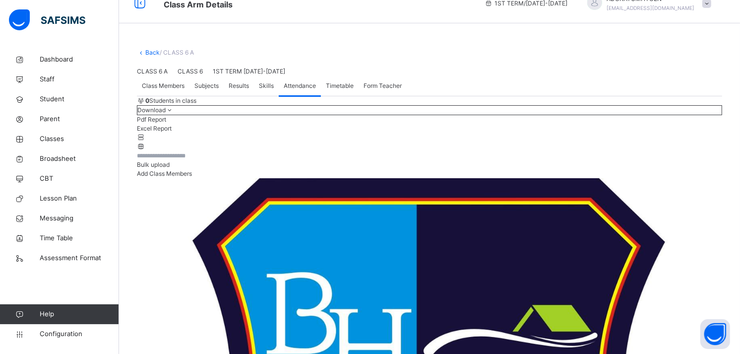
click at [334, 90] on span "Timetable" at bounding box center [340, 85] width 28 height 9
click at [388, 90] on span "Form Teacher" at bounding box center [383, 85] width 38 height 9
click at [202, 90] on span "Subjects" at bounding box center [206, 85] width 24 height 9
click at [265, 90] on span "Skills" at bounding box center [266, 85] width 15 height 9
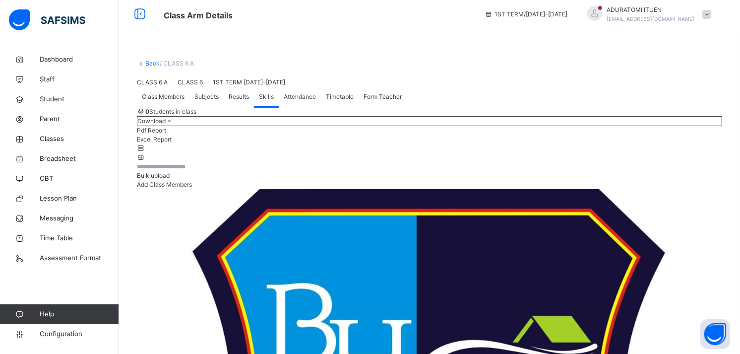
scroll to position [0, 0]
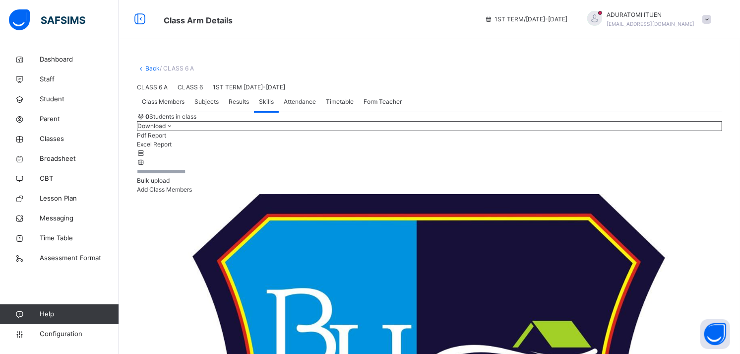
click at [162, 106] on span "Class Members" at bounding box center [163, 101] width 43 height 9
click at [192, 193] on span "Add Class Members" at bounding box center [164, 189] width 55 height 7
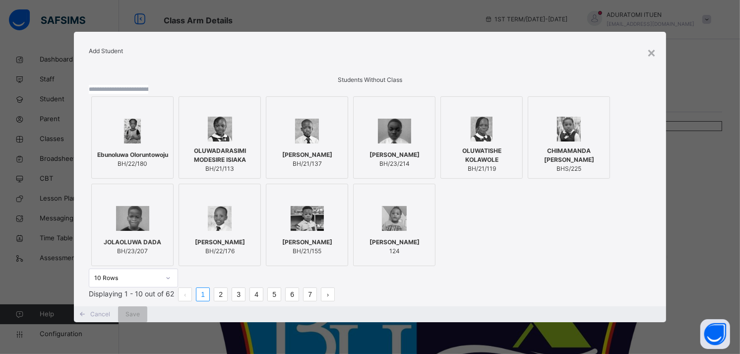
click at [148, 94] on input "text" at bounding box center [119, 89] width 60 height 9
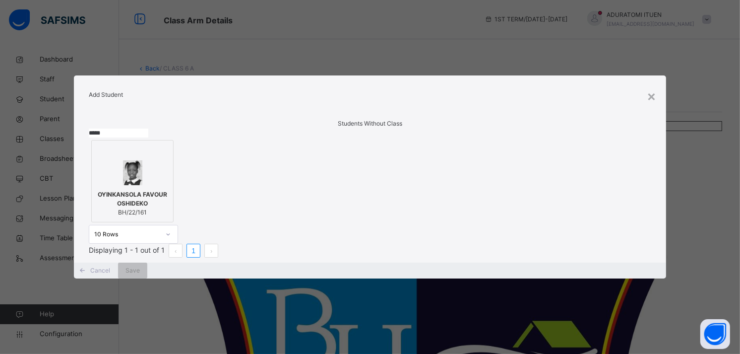
type input "*****"
click at [159, 185] on div "OYINKANSOLA FAVOUR OSHIDEKO BH/22/161" at bounding box center [132, 203] width 71 height 37
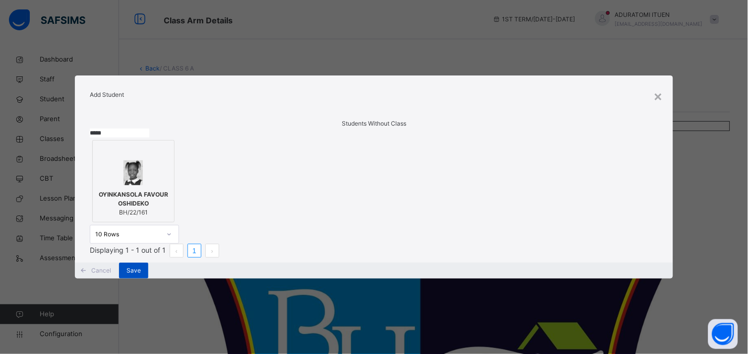
click at [141, 275] on span "Save" at bounding box center [134, 270] width 14 height 9
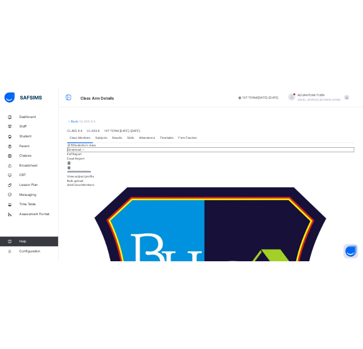
scroll to position [0, 0]
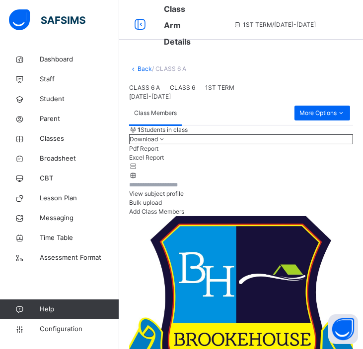
click at [294, 125] on div "Class Members" at bounding box center [211, 113] width 165 height 24
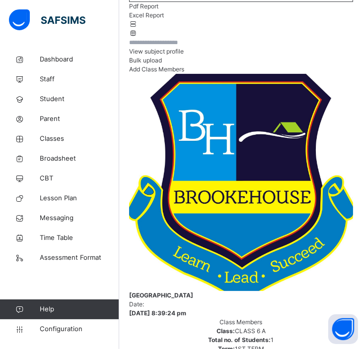
scroll to position [153, 0]
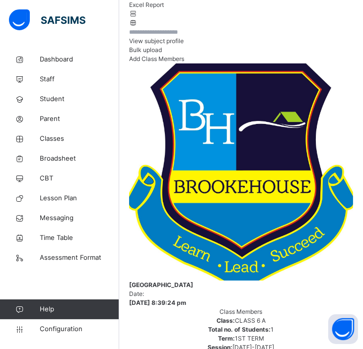
click at [184, 63] on span "Add Class Members" at bounding box center [156, 58] width 55 height 7
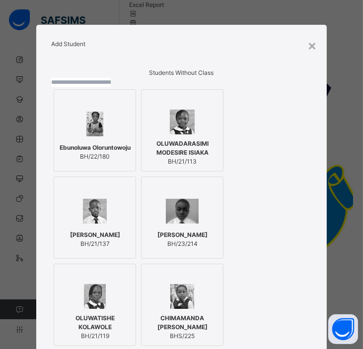
click at [111, 87] on input "text" at bounding box center [81, 82] width 60 height 9
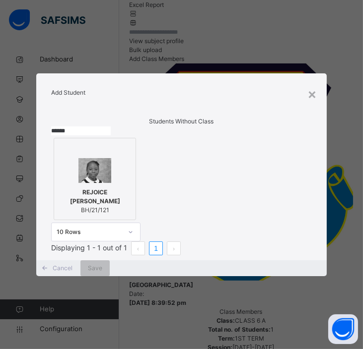
type input "******"
click at [93, 194] on span "REJOICE [PERSON_NAME]" at bounding box center [94, 197] width 71 height 18
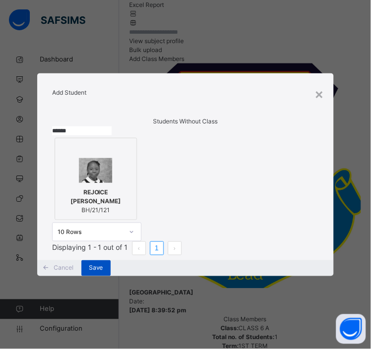
click at [103, 273] on span "Save" at bounding box center [96, 268] width 14 height 9
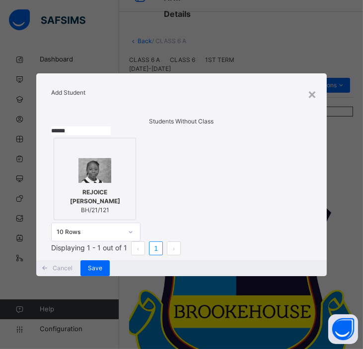
scroll to position [0, 0]
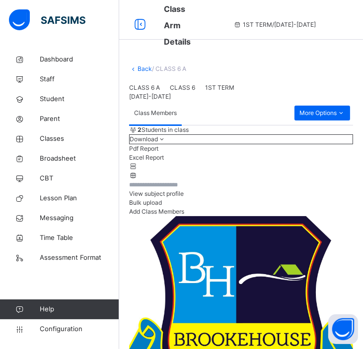
click at [266, 125] on div "Class Members" at bounding box center [211, 113] width 165 height 24
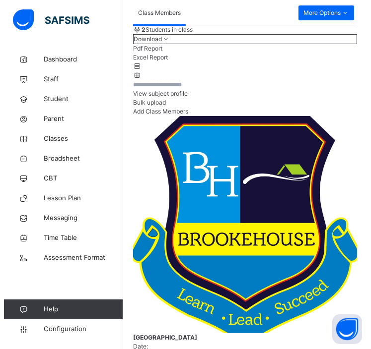
scroll to position [138, 0]
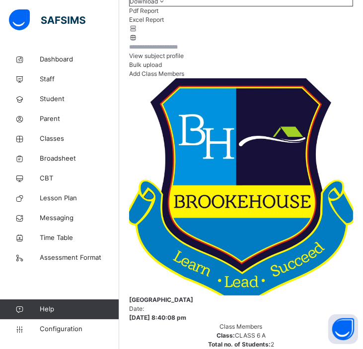
click at [184, 77] on span "Add Class Members" at bounding box center [156, 73] width 55 height 7
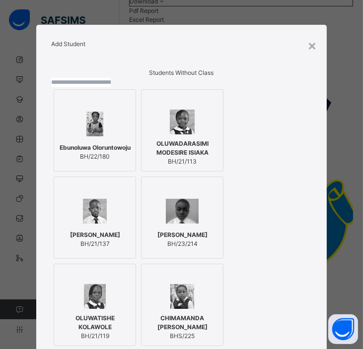
click at [111, 87] on input "text" at bounding box center [81, 82] width 60 height 9
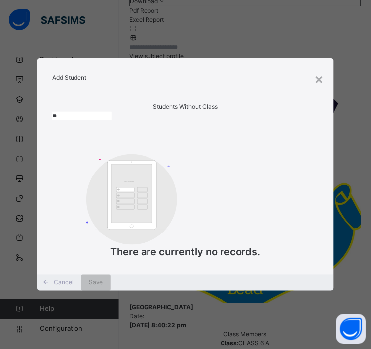
type input "*"
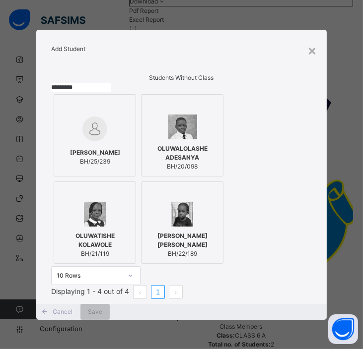
type input "*********"
click at [205, 139] on div at bounding box center [181, 127] width 71 height 25
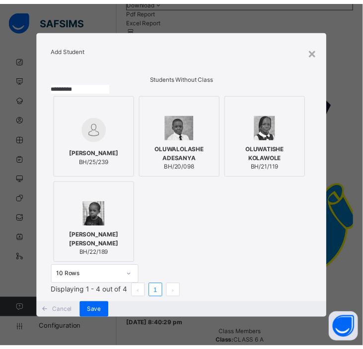
scroll to position [93, 0]
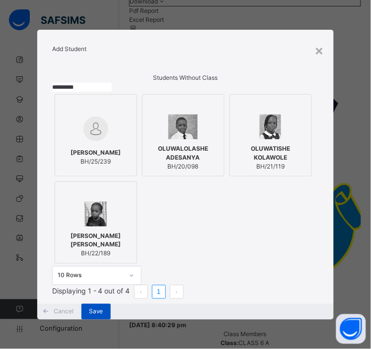
click at [103, 309] on span "Save" at bounding box center [96, 312] width 14 height 9
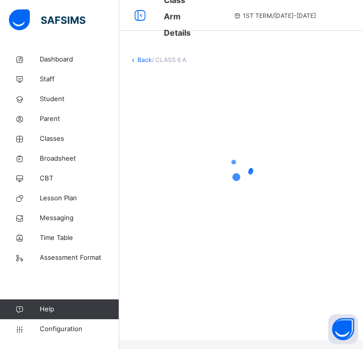
scroll to position [0, 0]
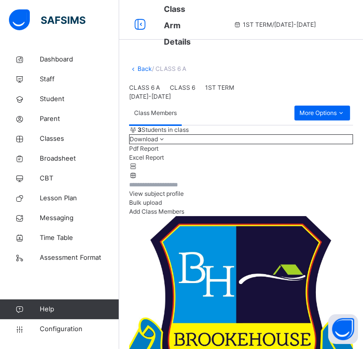
click at [317, 162] on div "Download Pdf Report Excel Report" at bounding box center [241, 148] width 224 height 28
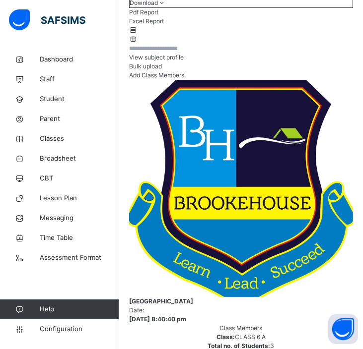
scroll to position [136, 0]
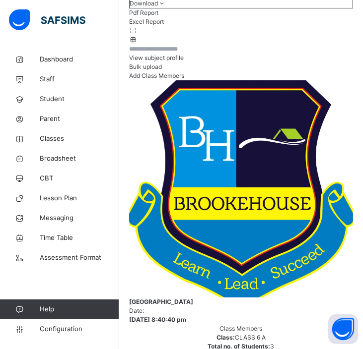
click at [184, 79] on span "Add Class Members" at bounding box center [156, 75] width 55 height 7
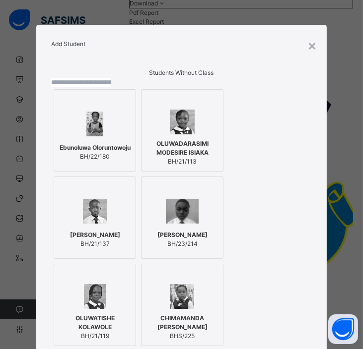
click at [111, 87] on input "text" at bounding box center [81, 82] width 60 height 9
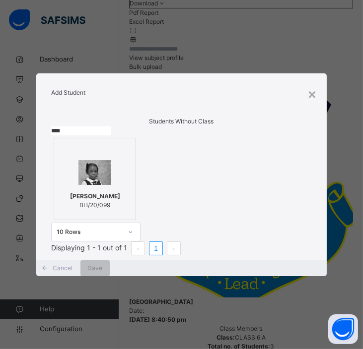
type input "****"
click at [91, 176] on img at bounding box center [94, 172] width 33 height 25
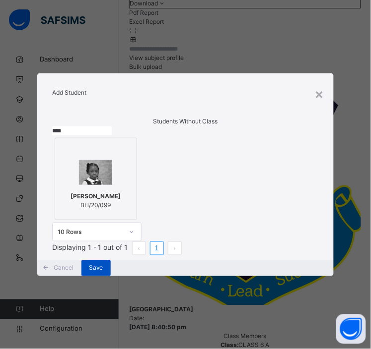
click at [103, 273] on span "Save" at bounding box center [96, 268] width 14 height 9
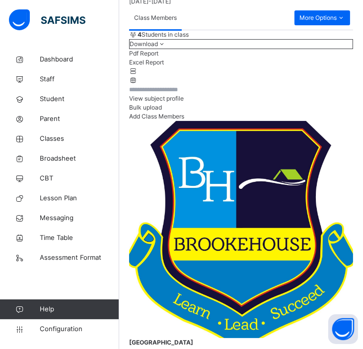
scroll to position [134, 0]
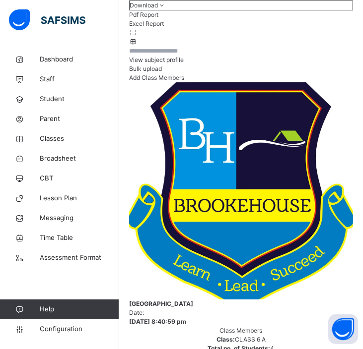
click at [184, 81] on span "Add Class Members" at bounding box center [156, 77] width 55 height 7
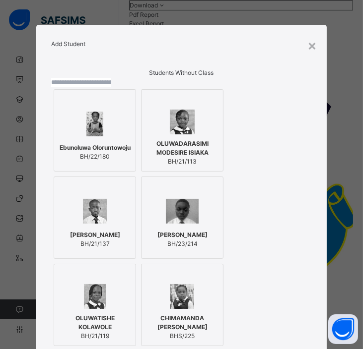
click at [111, 87] on input "text" at bounding box center [81, 82] width 60 height 9
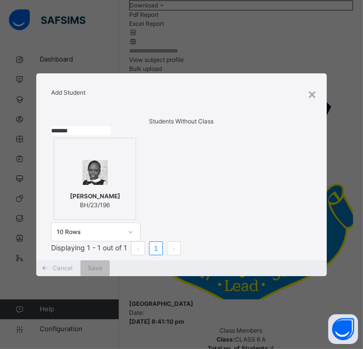
type input "*******"
click at [110, 192] on span "[PERSON_NAME]" at bounding box center [95, 196] width 50 height 9
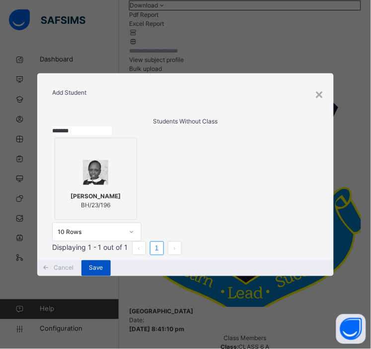
click at [111, 276] on div "Save" at bounding box center [95, 268] width 29 height 16
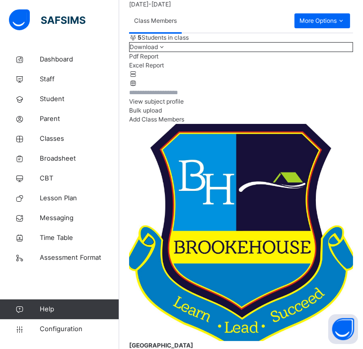
scroll to position [118, 0]
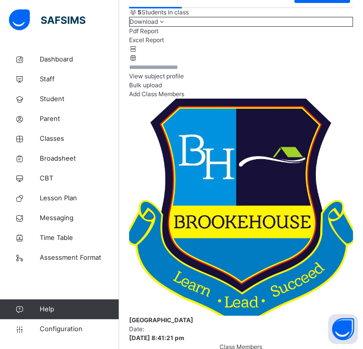
click at [263, 99] on div "Add Class Members" at bounding box center [241, 94] width 224 height 9
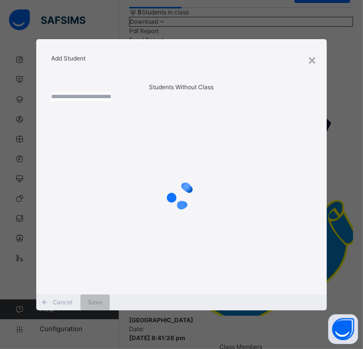
click at [111, 101] on input "text" at bounding box center [81, 96] width 60 height 9
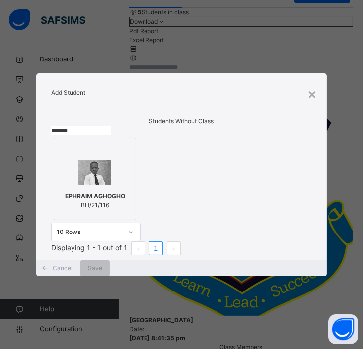
type input "*******"
click at [100, 158] on div at bounding box center [94, 172] width 71 height 29
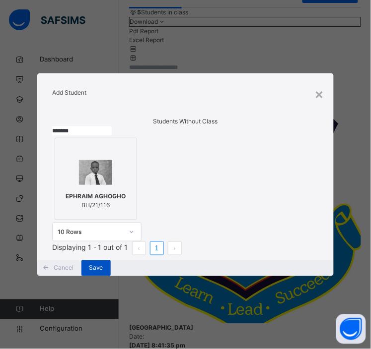
click at [103, 273] on span "Save" at bounding box center [96, 268] width 14 height 9
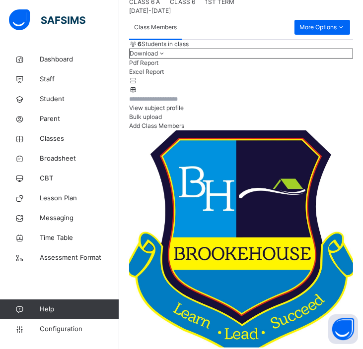
scroll to position [110, 0]
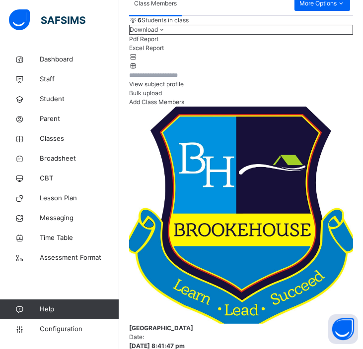
click at [184, 106] on span "Add Class Members" at bounding box center [156, 101] width 55 height 7
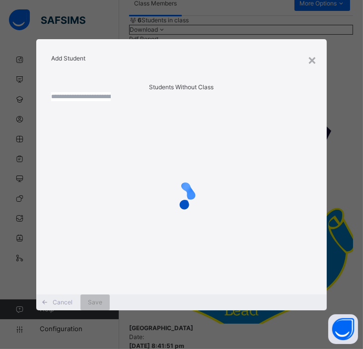
click at [111, 101] on input "text" at bounding box center [81, 96] width 60 height 9
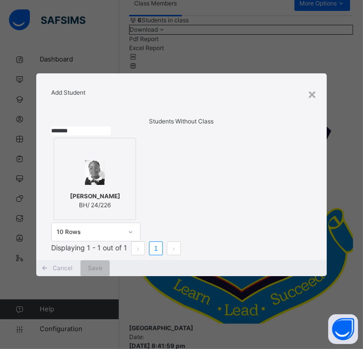
type input "*******"
click at [87, 162] on img at bounding box center [95, 172] width 20 height 25
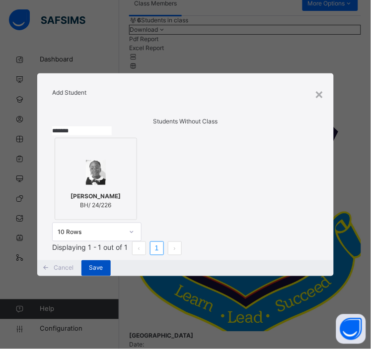
click at [111, 276] on div "Save" at bounding box center [95, 268] width 29 height 16
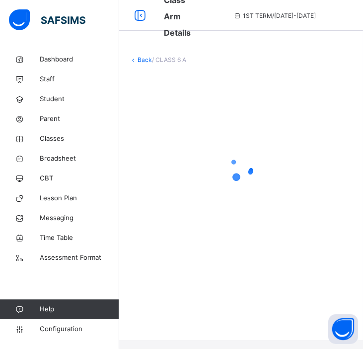
scroll to position [0, 0]
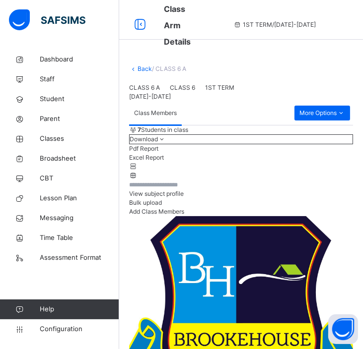
click at [142, 71] on link "Back" at bounding box center [144, 68] width 14 height 7
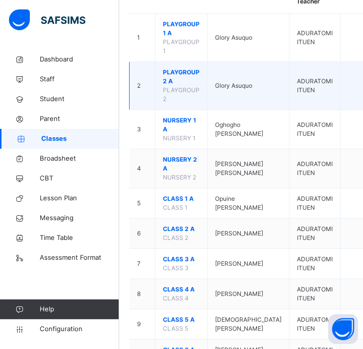
scroll to position [200, 0]
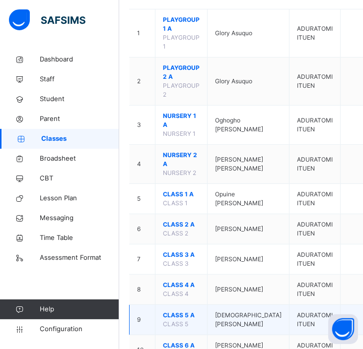
click at [170, 311] on span "CLASS 5 A" at bounding box center [181, 315] width 37 height 9
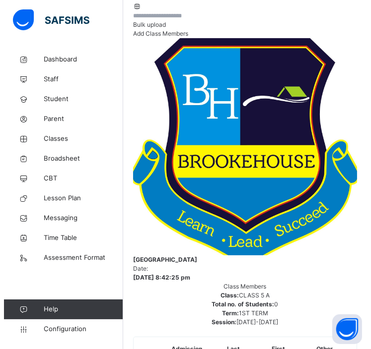
scroll to position [189, 0]
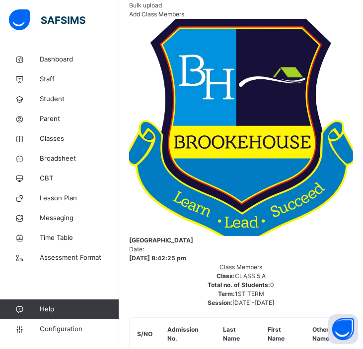
click at [175, 18] on span "Add Class Members" at bounding box center [156, 13] width 55 height 7
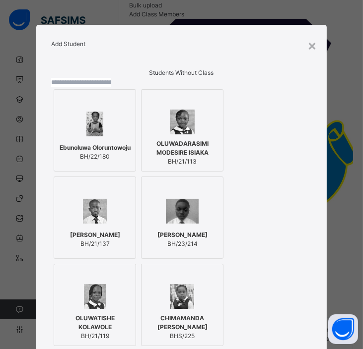
click at [111, 87] on input "text" at bounding box center [81, 82] width 60 height 9
click at [218, 134] on div at bounding box center [181, 122] width 71 height 25
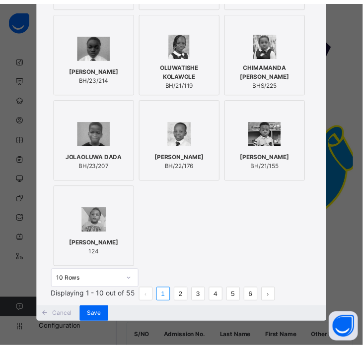
scroll to position [369, 0]
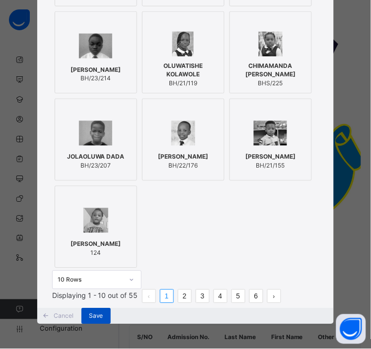
click at [103, 312] on span "Save" at bounding box center [96, 316] width 14 height 9
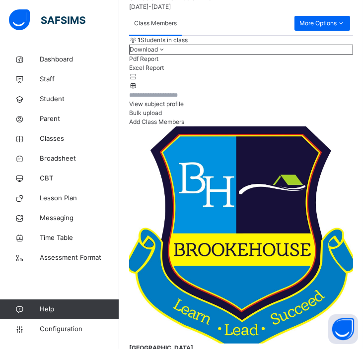
scroll to position [118, 0]
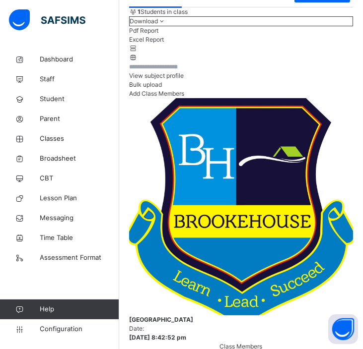
click at [184, 97] on span "Add Class Members" at bounding box center [156, 93] width 55 height 7
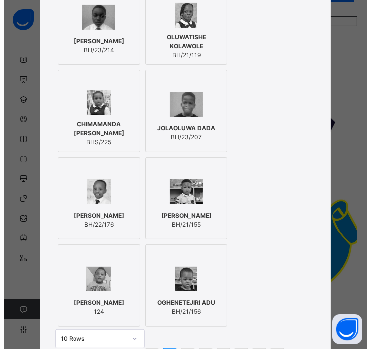
scroll to position [197, 0]
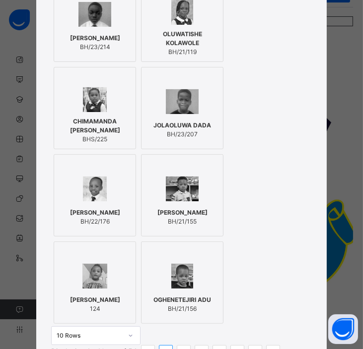
click at [199, 114] on img at bounding box center [182, 101] width 33 height 25
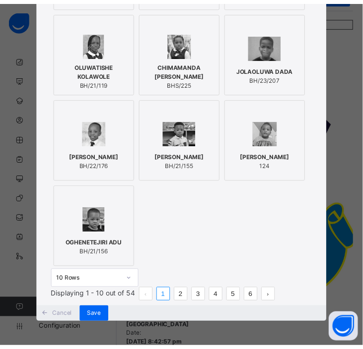
scroll to position [370, 0]
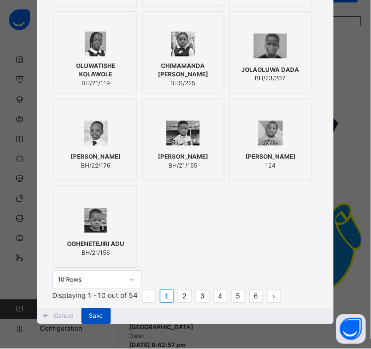
click at [103, 312] on span "Save" at bounding box center [96, 316] width 14 height 9
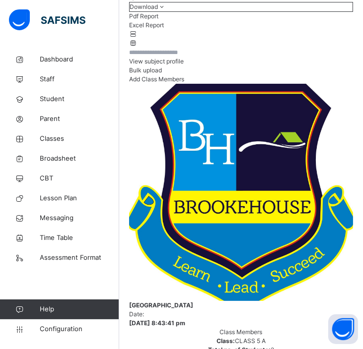
scroll to position [164, 0]
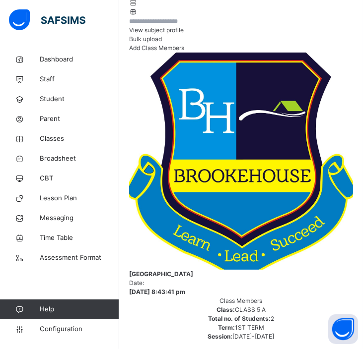
click at [184, 52] on span "Add Class Members" at bounding box center [156, 47] width 55 height 7
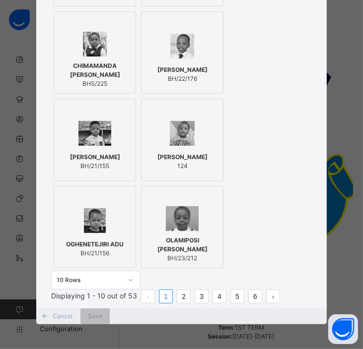
scroll to position [338, 0]
click at [132, 289] on div "10 Rows" at bounding box center [95, 280] width 89 height 19
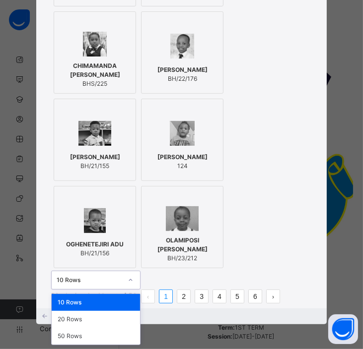
scroll to position [348, 0]
click at [116, 340] on div "50 Rows" at bounding box center [96, 336] width 88 height 17
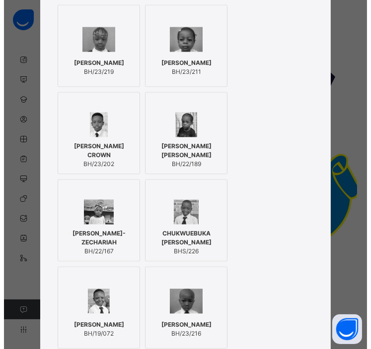
scroll to position [1600, 0]
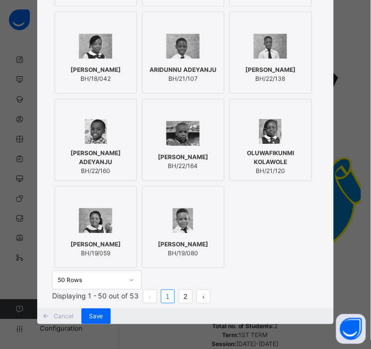
scroll to position [2072, 0]
click at [219, 235] on div at bounding box center [182, 220] width 71 height 29
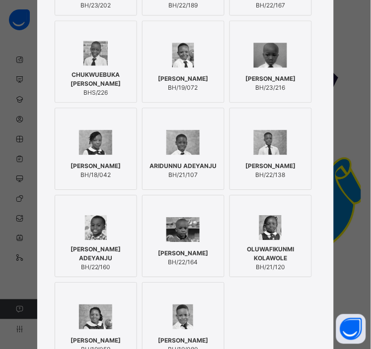
scroll to position [1202, 0]
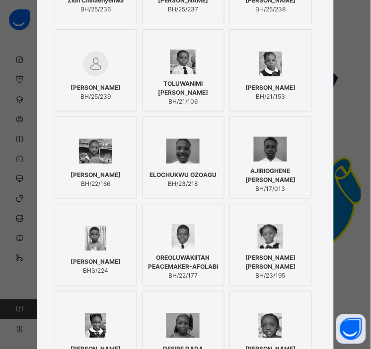
scroll to position [487, 0]
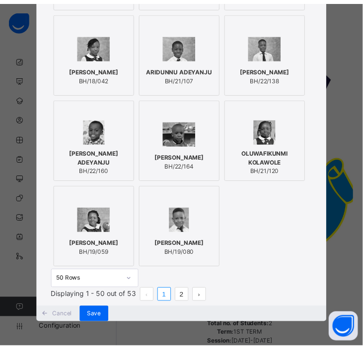
scroll to position [2215, 0]
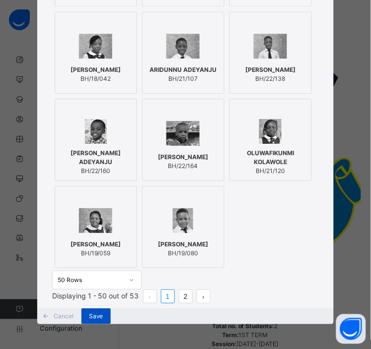
click at [103, 312] on span "Save" at bounding box center [96, 316] width 14 height 9
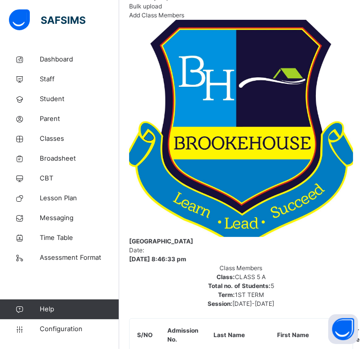
scroll to position [197, 0]
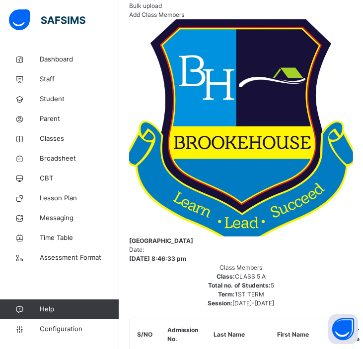
click at [184, 18] on span "Add Class Members" at bounding box center [156, 14] width 55 height 7
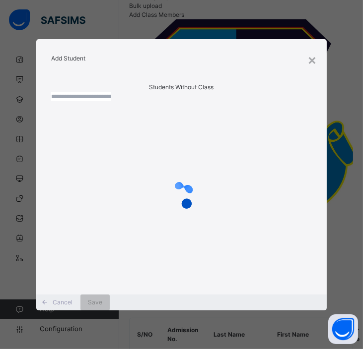
click at [111, 101] on input "text" at bounding box center [81, 96] width 60 height 9
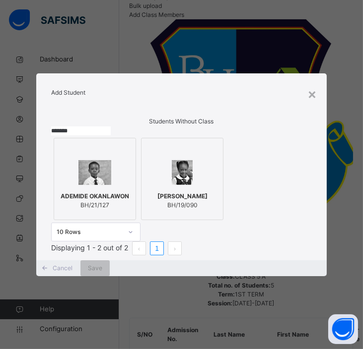
type input "*******"
click at [100, 183] on div at bounding box center [94, 172] width 71 height 29
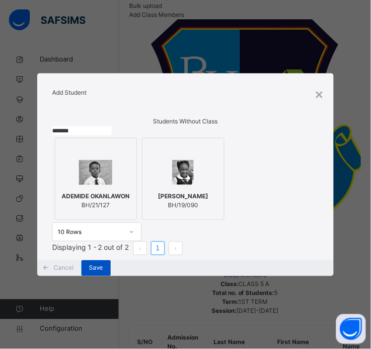
click at [103, 273] on span "Save" at bounding box center [96, 268] width 14 height 9
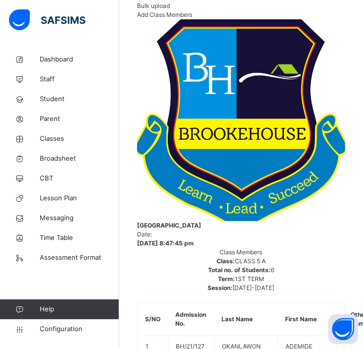
scroll to position [0, 0]
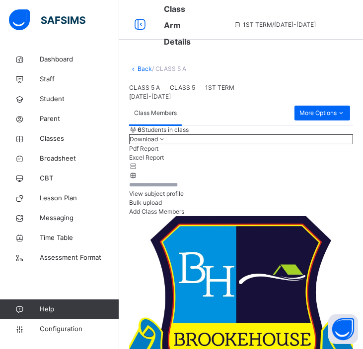
click at [139, 65] on link "Back" at bounding box center [144, 68] width 14 height 7
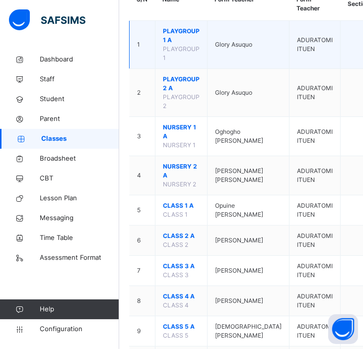
scroll to position [200, 0]
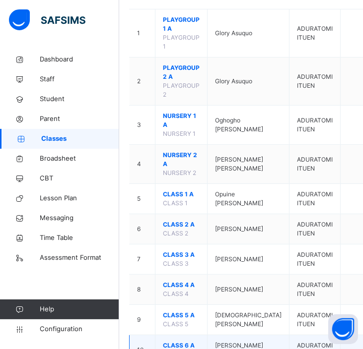
click at [169, 341] on span "CLASS 6 A" at bounding box center [181, 345] width 37 height 9
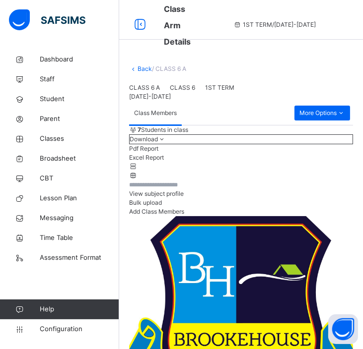
click at [145, 69] on link "Back" at bounding box center [144, 68] width 14 height 7
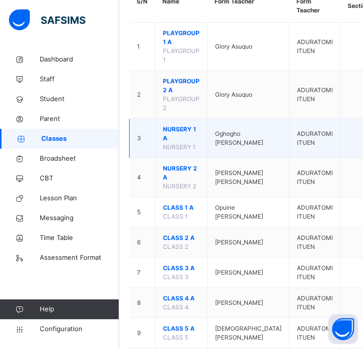
scroll to position [189, 0]
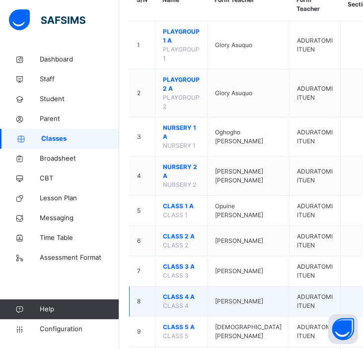
click at [183, 293] on span "CLASS 4 A" at bounding box center [181, 297] width 37 height 9
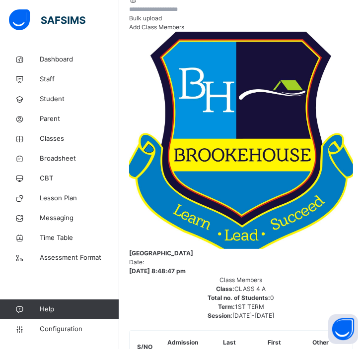
scroll to position [206, 0]
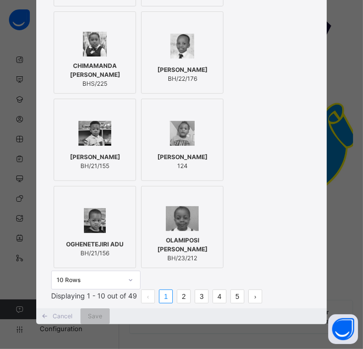
scroll to position [370, 0]
click at [135, 272] on div at bounding box center [130, 280] width 17 height 16
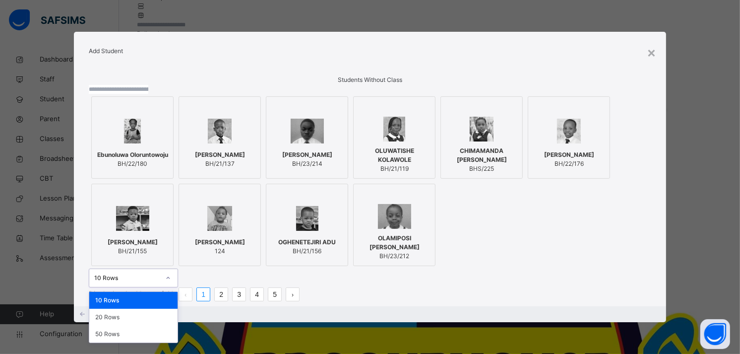
scroll to position [88, 0]
click at [148, 325] on div "50 Rows" at bounding box center [133, 333] width 88 height 17
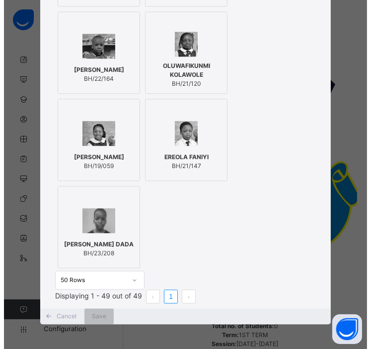
scroll to position [2172, 0]
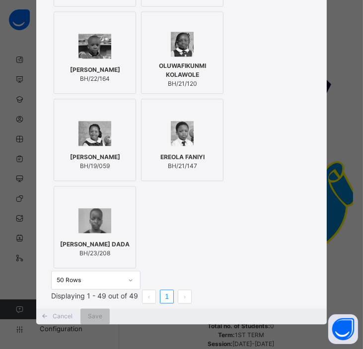
click at [218, 62] on span "OLUWAFIKUNMI KOLAWOLE" at bounding box center [181, 71] width 71 height 18
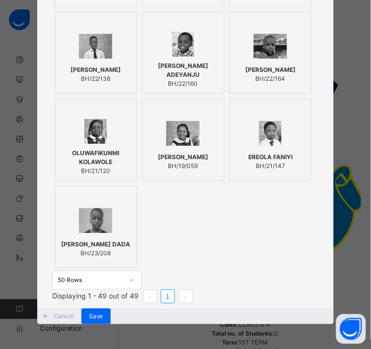
scroll to position [1793, 0]
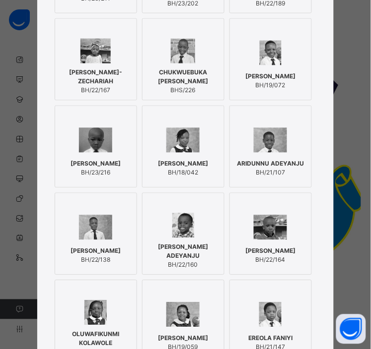
scroll to position [1118, 0]
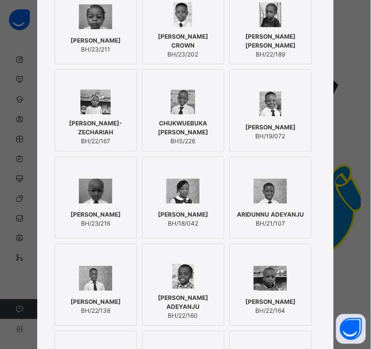
scroll to position [1065, 0]
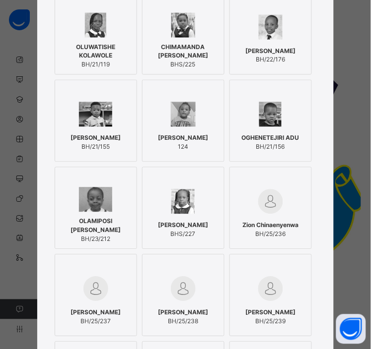
scroll to position [180, 0]
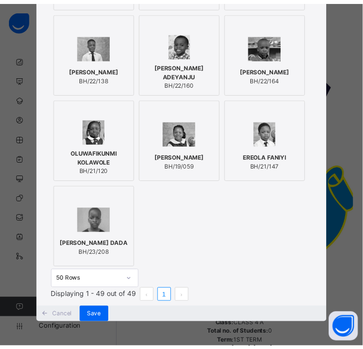
scroll to position [2183, 0]
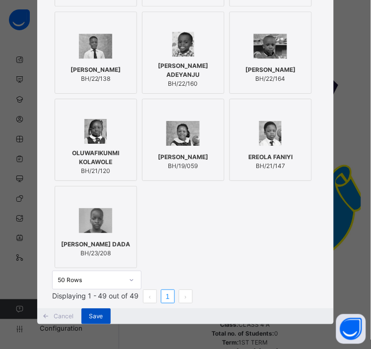
click at [103, 321] on span "Save" at bounding box center [96, 316] width 14 height 9
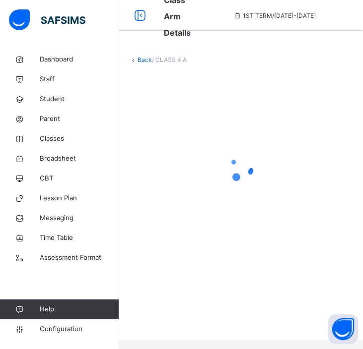
scroll to position [0, 0]
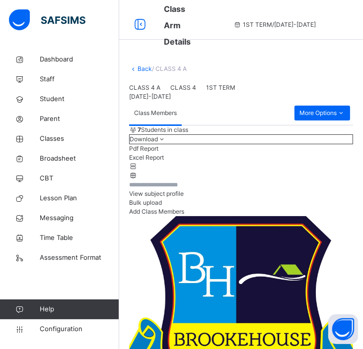
click at [139, 68] on link "Back" at bounding box center [144, 68] width 14 height 7
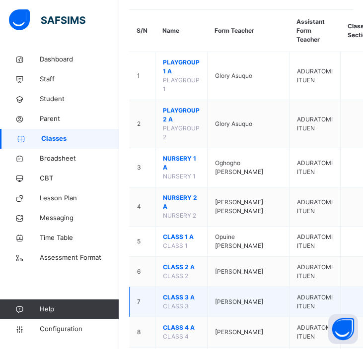
scroll to position [159, 0]
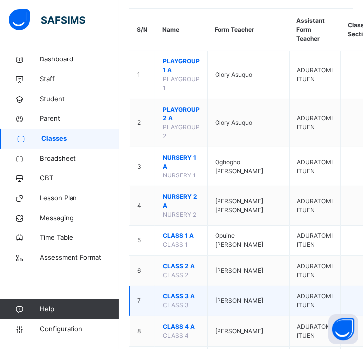
click at [179, 292] on span "CLASS 3 A" at bounding box center [181, 296] width 37 height 9
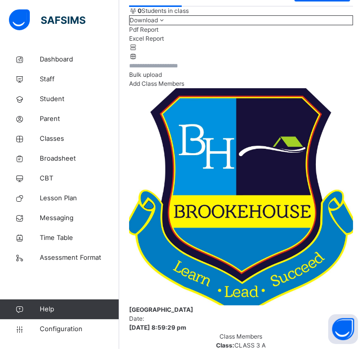
scroll to position [140, 0]
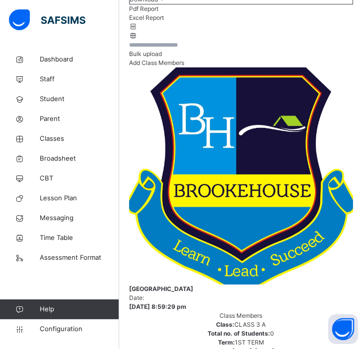
click at [177, 66] on span "Add Class Members" at bounding box center [156, 62] width 55 height 7
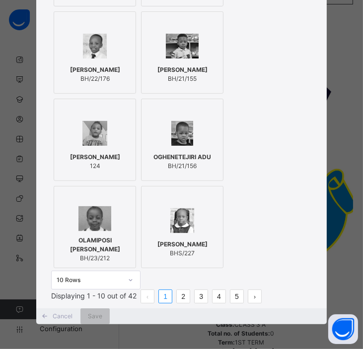
scroll to position [370, 0]
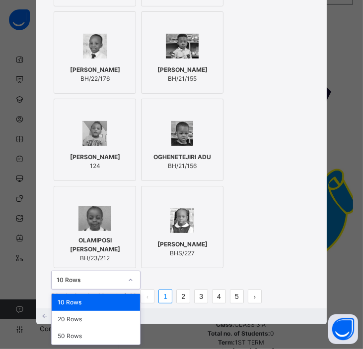
click at [132, 279] on icon at bounding box center [130, 280] width 3 height 2
click at [117, 328] on div "50 Rows" at bounding box center [96, 336] width 88 height 17
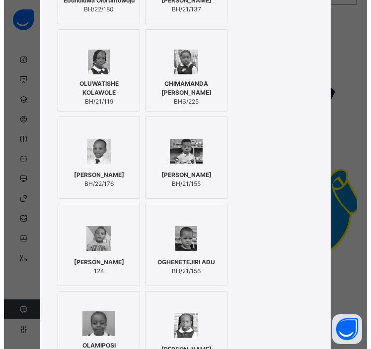
scroll to position [150, 0]
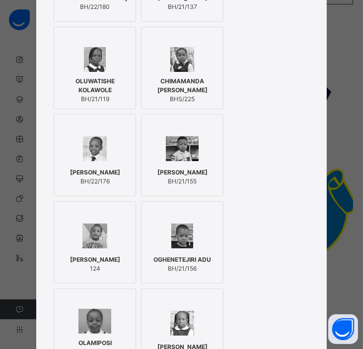
click at [136, 269] on div "[PERSON_NAME] 124" at bounding box center [95, 242] width 82 height 82
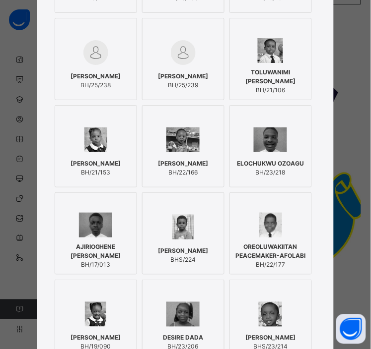
scroll to position [422, 0]
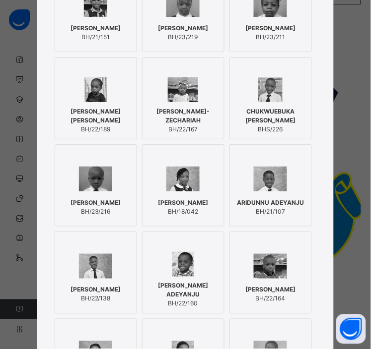
scroll to position [906, 0]
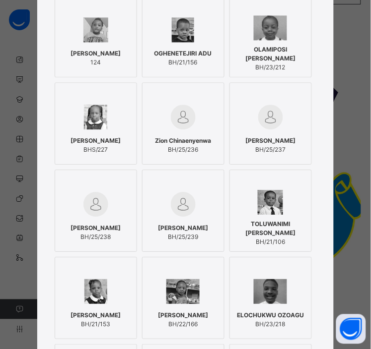
scroll to position [268, 0]
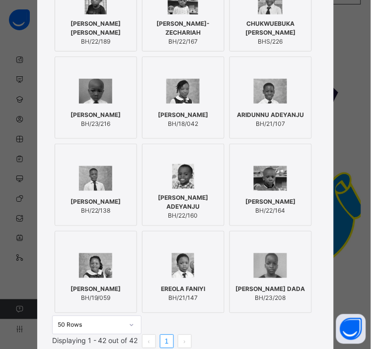
scroll to position [1000, 0]
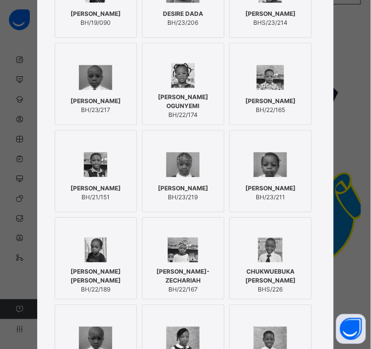
scroll to position [745, 0]
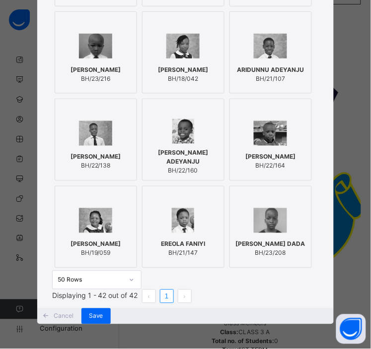
scroll to position [1199, 0]
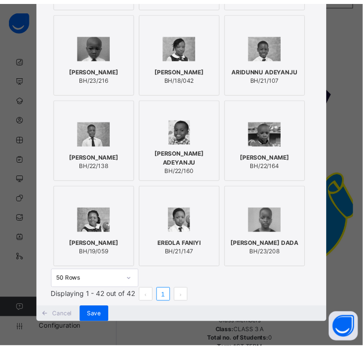
scroll to position [1846, 0]
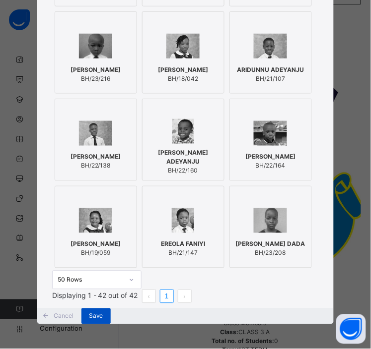
click at [103, 312] on span "Save" at bounding box center [96, 316] width 14 height 9
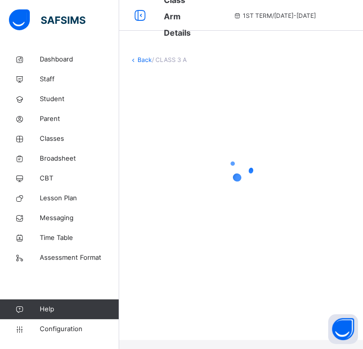
scroll to position [0, 0]
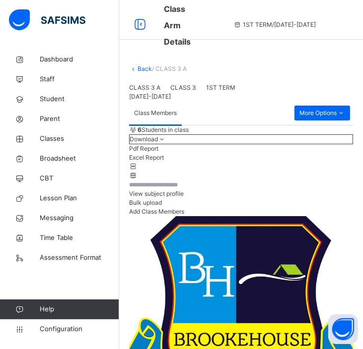
click at [137, 69] on link "Back" at bounding box center [144, 68] width 14 height 7
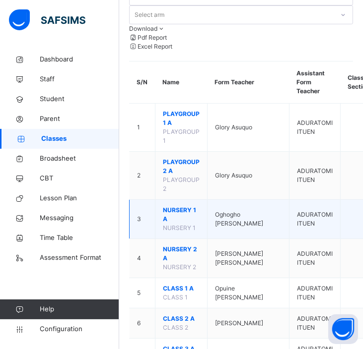
scroll to position [165, 0]
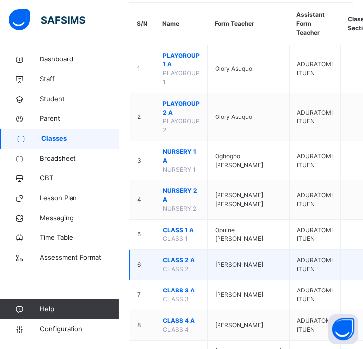
click at [182, 256] on span "CLASS 2 A" at bounding box center [181, 260] width 37 height 9
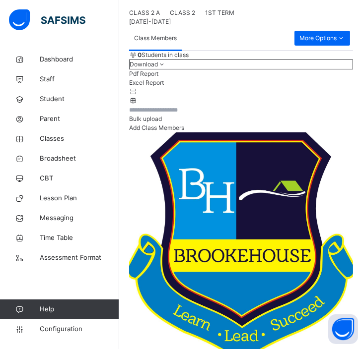
scroll to position [121, 0]
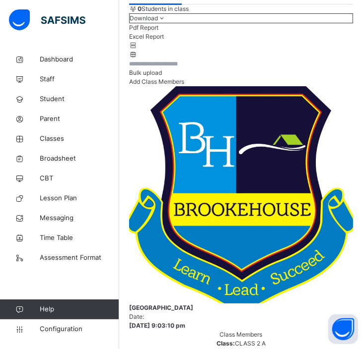
click at [182, 86] on div "Add Class Members" at bounding box center [241, 81] width 224 height 9
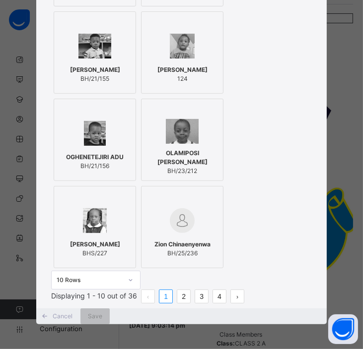
scroll to position [370, 0]
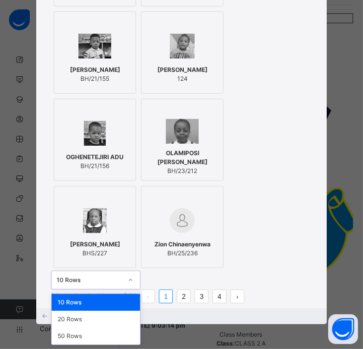
click at [133, 275] on icon at bounding box center [130, 280] width 6 height 10
click at [112, 328] on div "50 Rows" at bounding box center [96, 336] width 88 height 17
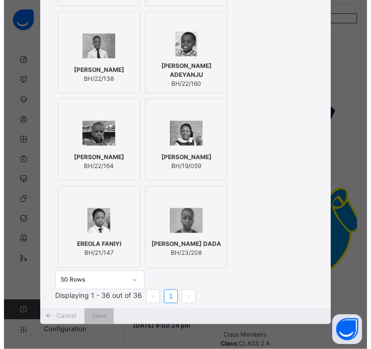
scroll to position [1450, 0]
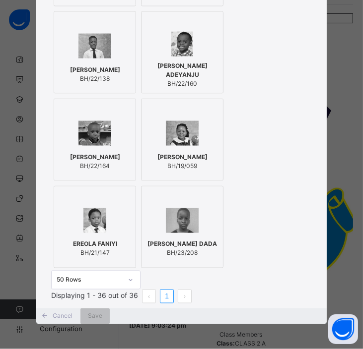
click at [112, 176] on div "[PERSON_NAME] BH/22/164" at bounding box center [94, 162] width 71 height 28
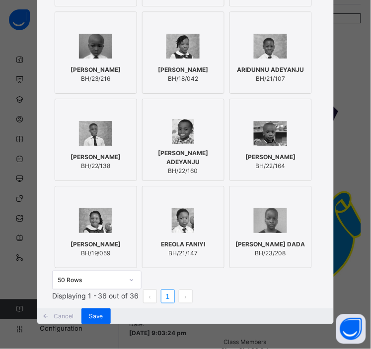
scroll to position [1188, 0]
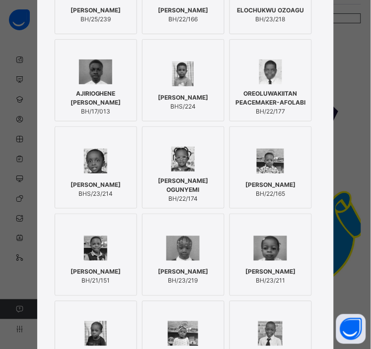
scroll to position [485, 0]
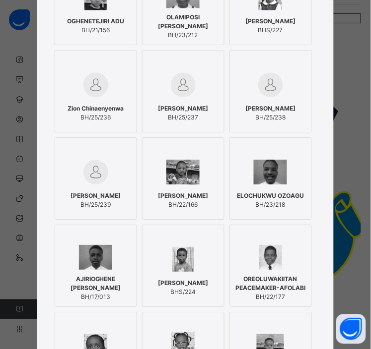
scroll to position [301, 0]
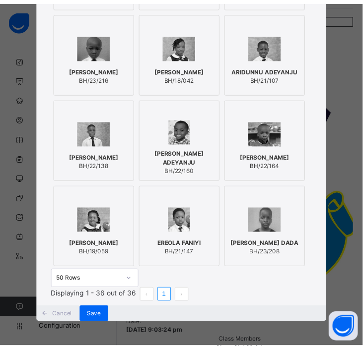
scroll to position [1569, 0]
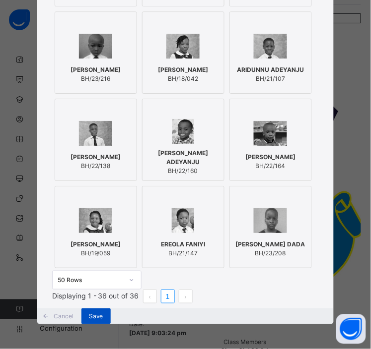
click at [103, 312] on span "Save" at bounding box center [96, 316] width 14 height 9
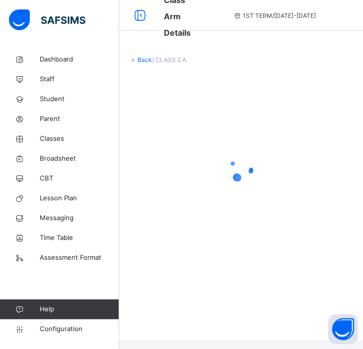
scroll to position [0, 0]
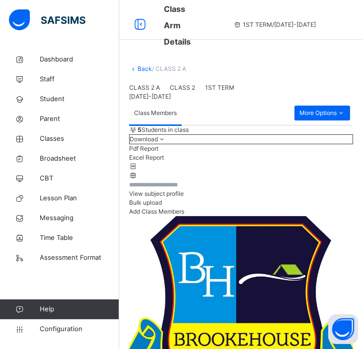
click at [138, 65] on link "Back" at bounding box center [144, 68] width 14 height 7
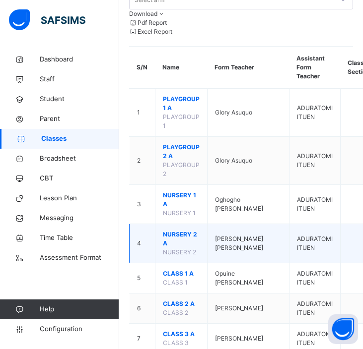
scroll to position [122, 0]
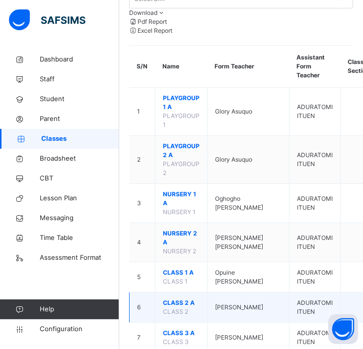
click at [180, 299] on span "CLASS 2 A" at bounding box center [181, 303] width 37 height 9
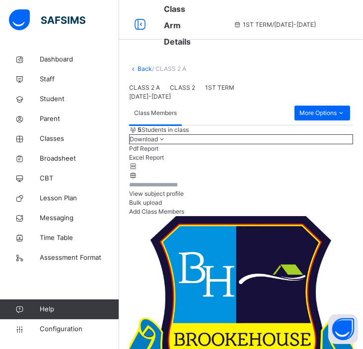
click at [140, 66] on link "Back" at bounding box center [144, 68] width 14 height 7
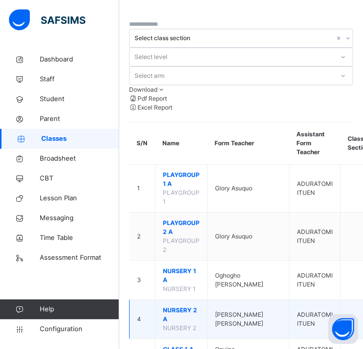
scroll to position [47, 0]
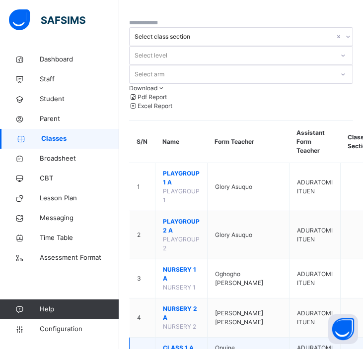
click at [173, 344] on span "CLASS 1 A" at bounding box center [181, 348] width 37 height 9
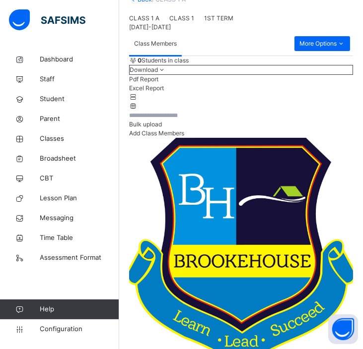
scroll to position [101, 0]
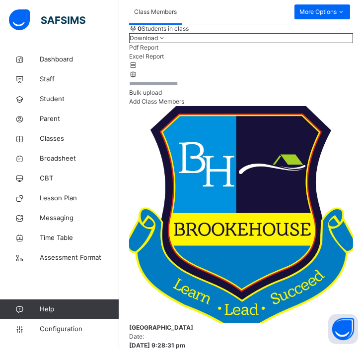
click at [179, 105] on span "Add Class Members" at bounding box center [156, 101] width 55 height 7
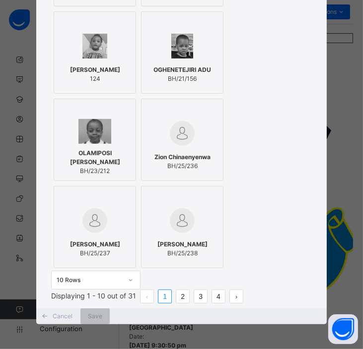
scroll to position [370, 0]
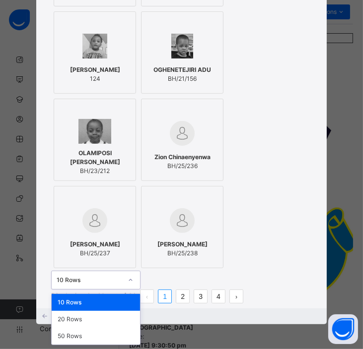
click at [135, 272] on div at bounding box center [130, 280] width 17 height 16
click at [117, 328] on div "50 Rows" at bounding box center [96, 336] width 88 height 17
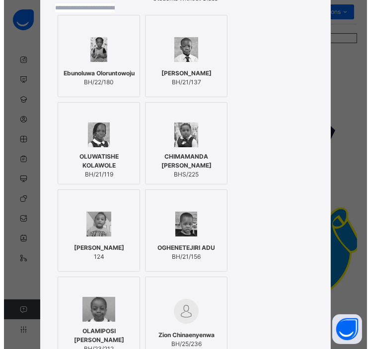
scroll to position [75, 0]
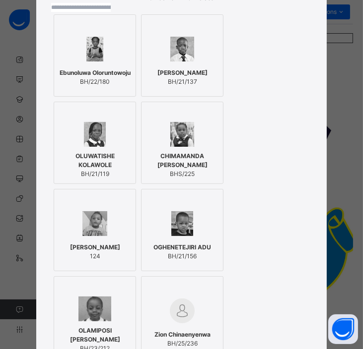
click at [108, 86] on span "BH/22/180" at bounding box center [95, 81] width 71 height 9
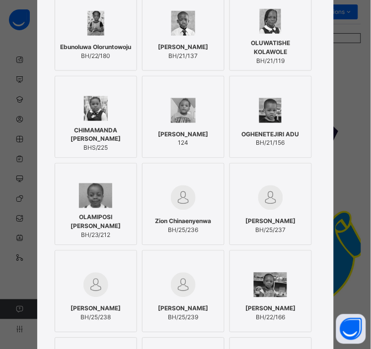
scroll to position [101, 0]
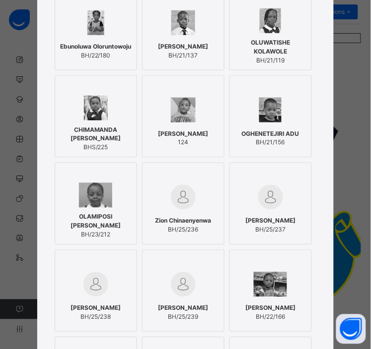
click at [131, 143] on span "CHIMAMANDA [PERSON_NAME]" at bounding box center [95, 135] width 71 height 18
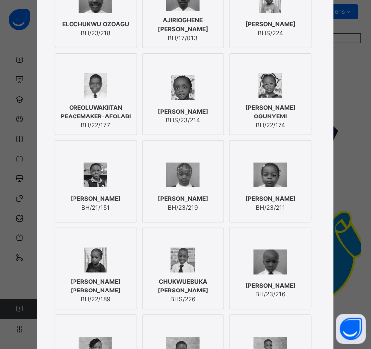
scroll to position [487, 0]
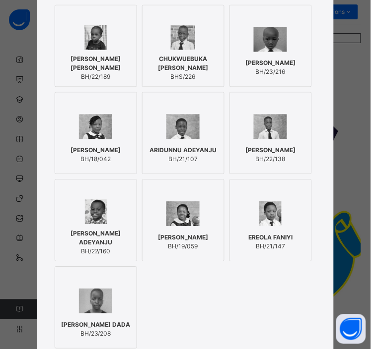
scroll to position [697, 0]
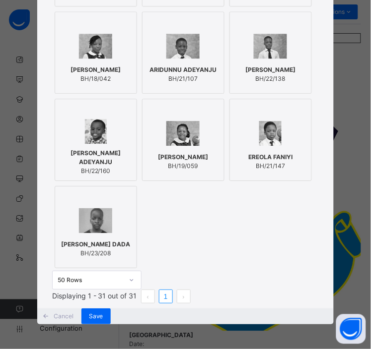
scroll to position [1157, 0]
click at [131, 144] on div at bounding box center [95, 131] width 71 height 25
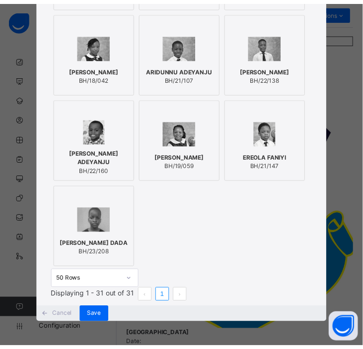
scroll to position [1385, 0]
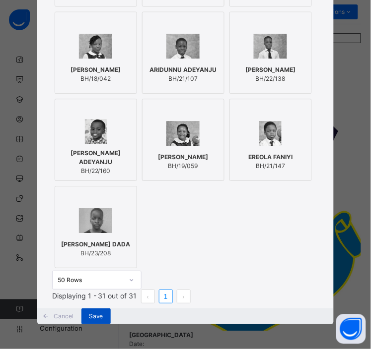
click at [111, 309] on div "Save" at bounding box center [95, 317] width 29 height 16
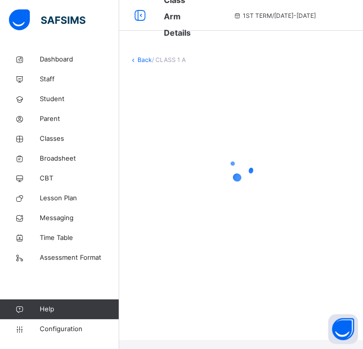
scroll to position [0, 0]
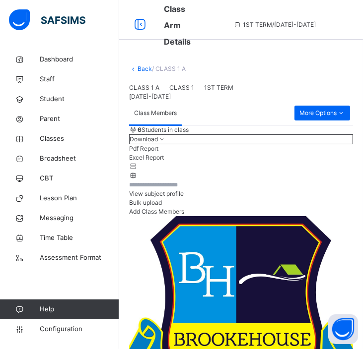
click at [300, 180] on div "6 Students in class Download Pdf Report Excel Report" at bounding box center [241, 153] width 224 height 55
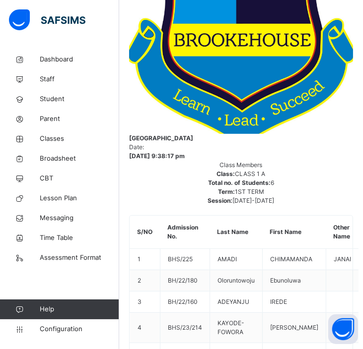
scroll to position [300, 0]
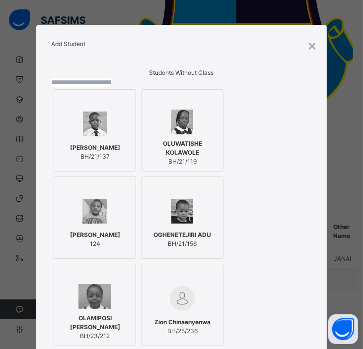
click at [111, 87] on input "text" at bounding box center [81, 82] width 60 height 9
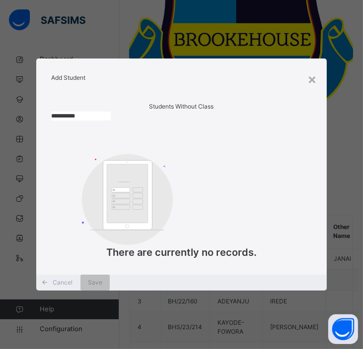
click at [111, 115] on input "**********" at bounding box center [81, 116] width 60 height 9
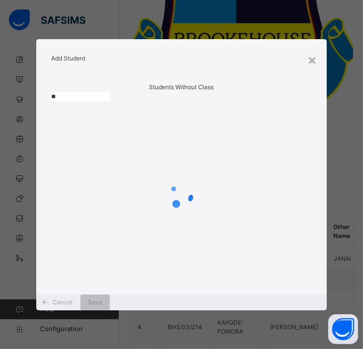
type input "*"
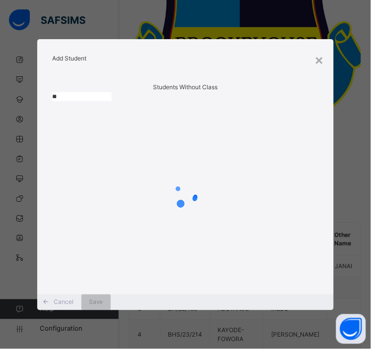
type input "*"
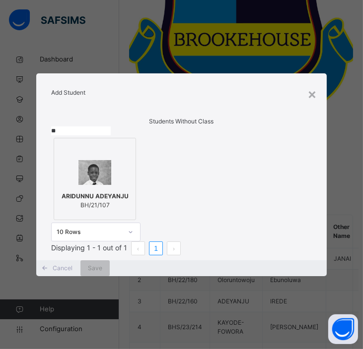
type input "*"
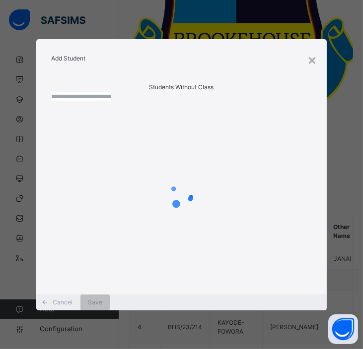
type input "*"
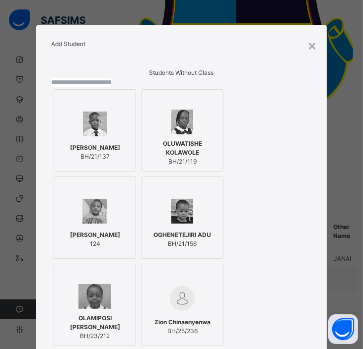
click at [111, 87] on input "text" at bounding box center [81, 82] width 60 height 9
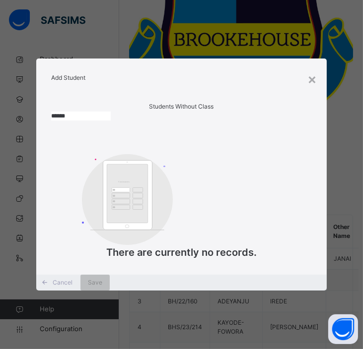
click at [111, 113] on input "******" at bounding box center [81, 116] width 60 height 9
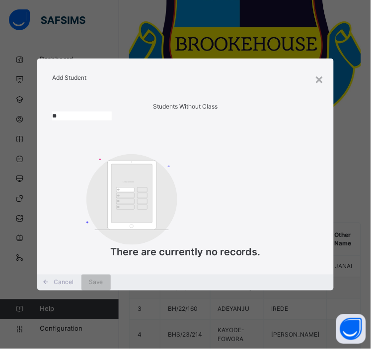
type input "*"
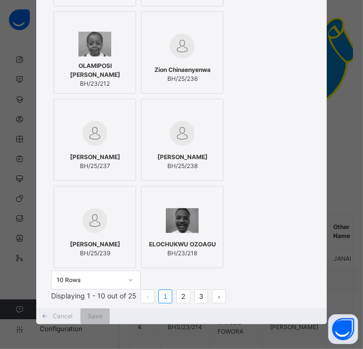
scroll to position [370, 0]
click at [133, 275] on icon at bounding box center [130, 280] width 6 height 10
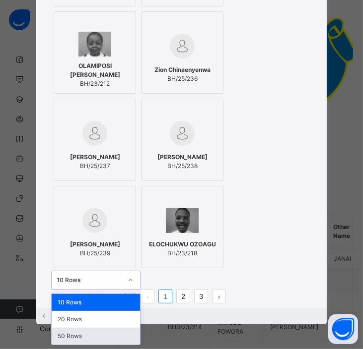
click at [115, 328] on div "50 Rows" at bounding box center [96, 336] width 88 height 17
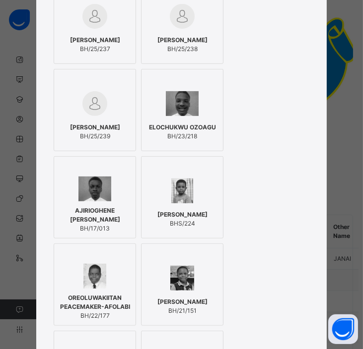
click at [199, 116] on img at bounding box center [182, 103] width 33 height 25
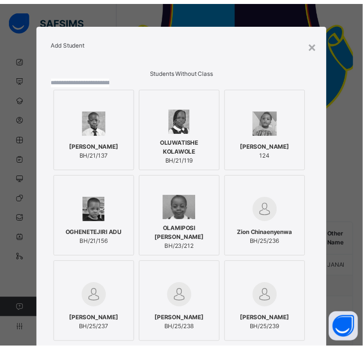
scroll to position [0, 0]
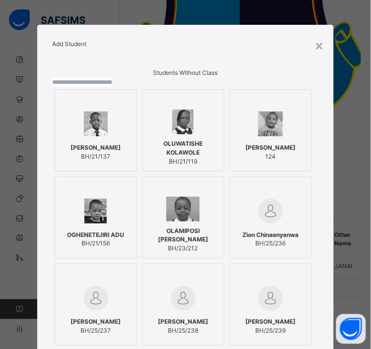
click at [112, 87] on input "text" at bounding box center [82, 82] width 60 height 9
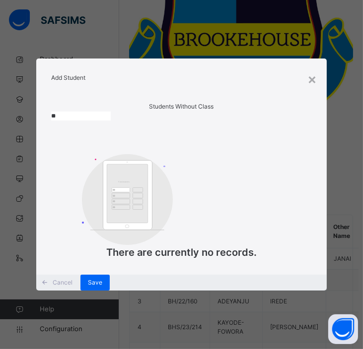
click at [111, 114] on input "**" at bounding box center [81, 116] width 60 height 9
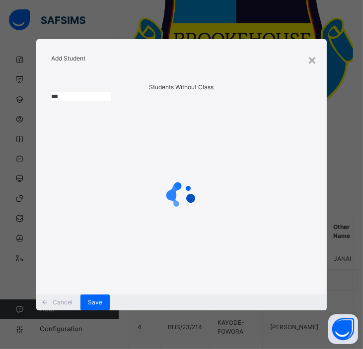
click at [111, 101] on input "***" at bounding box center [81, 96] width 60 height 9
click at [111, 101] on input "****" at bounding box center [81, 96] width 60 height 9
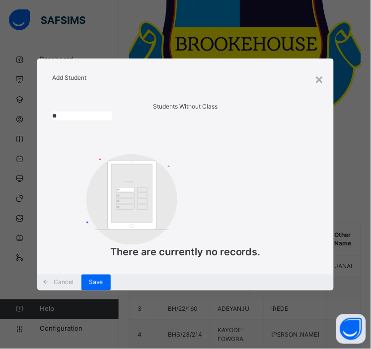
type input "*"
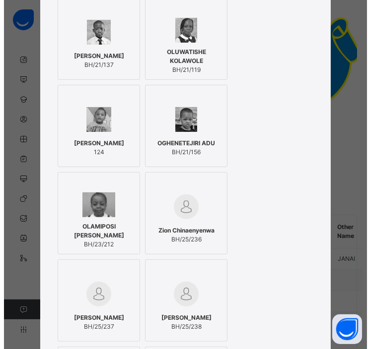
scroll to position [92, 0]
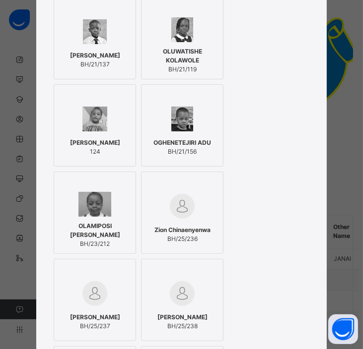
click at [223, 227] on div "Zion Chinaenyenwa BH/25/236" at bounding box center [182, 213] width 82 height 82
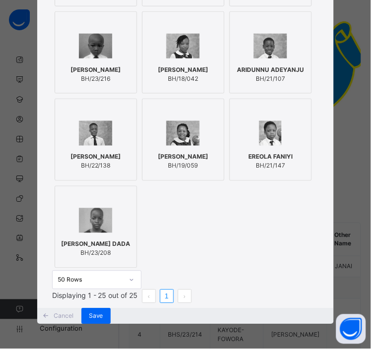
scroll to position [886, 0]
click at [107, 83] on span "BH/23/216" at bounding box center [95, 78] width 50 height 9
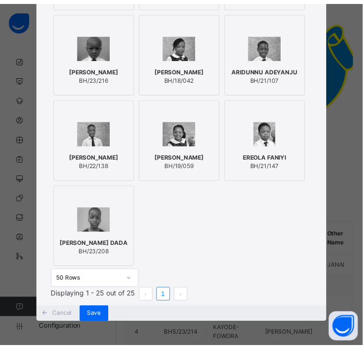
scroll to position [1108, 0]
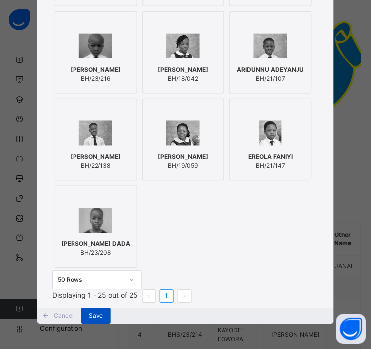
click at [103, 312] on span "Save" at bounding box center [96, 316] width 14 height 9
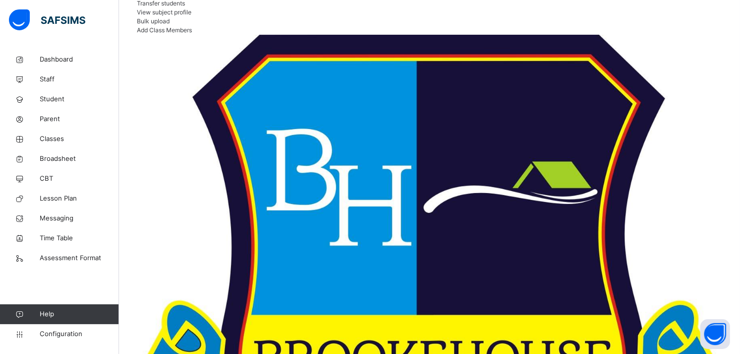
scroll to position [179, 0]
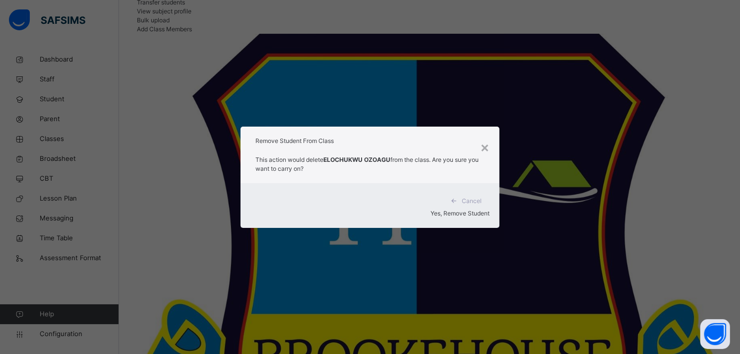
click at [468, 209] on span "Yes, Remove Student" at bounding box center [460, 212] width 59 height 7
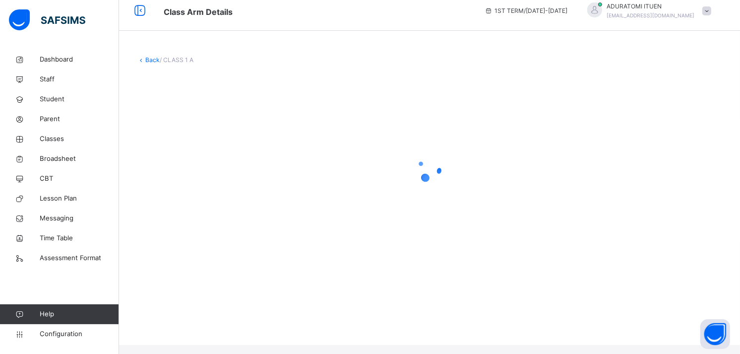
scroll to position [0, 0]
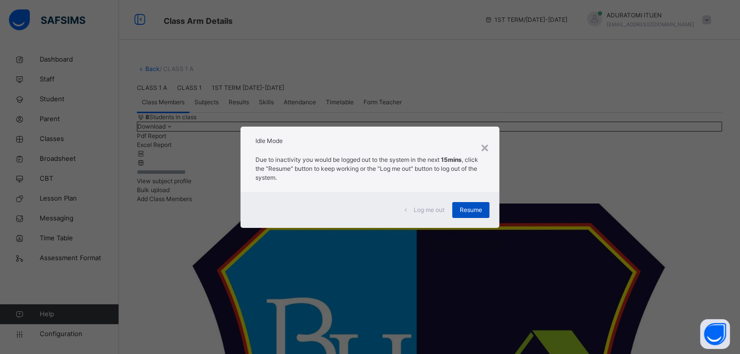
click at [485, 214] on div "Resume" at bounding box center [470, 210] width 37 height 16
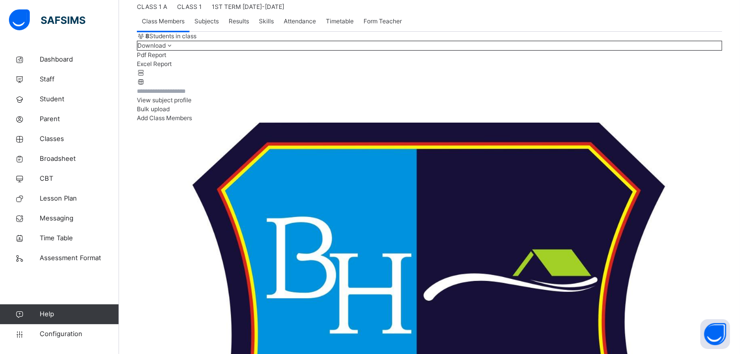
scroll to position [77, 0]
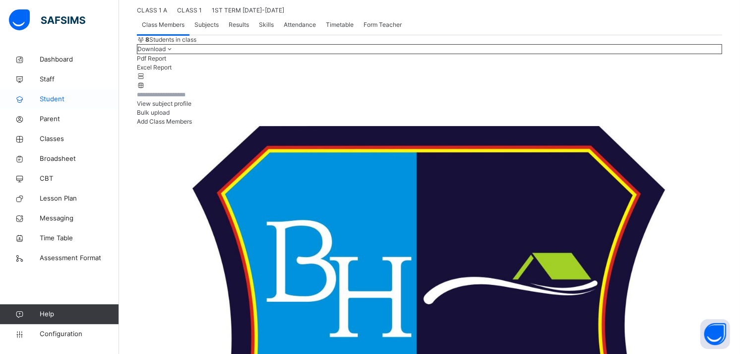
click at [55, 98] on span "Student" at bounding box center [79, 99] width 79 height 10
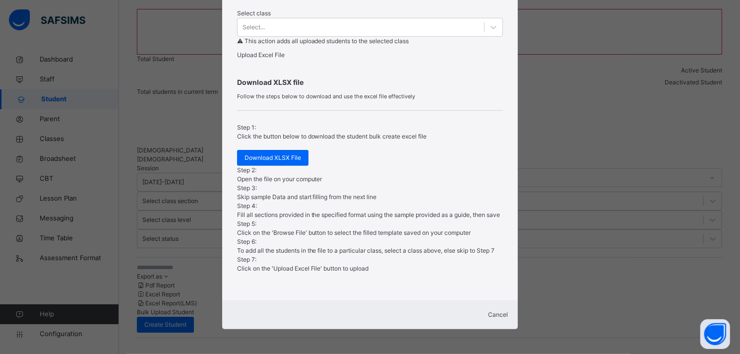
scroll to position [276, 0]
click at [492, 315] on span "Cancel" at bounding box center [498, 314] width 20 height 7
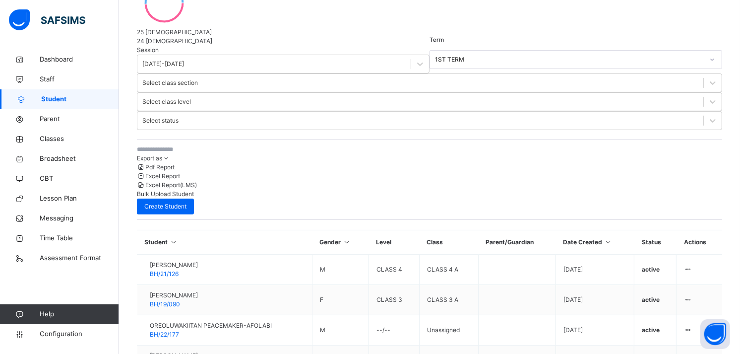
scroll to position [221, 0]
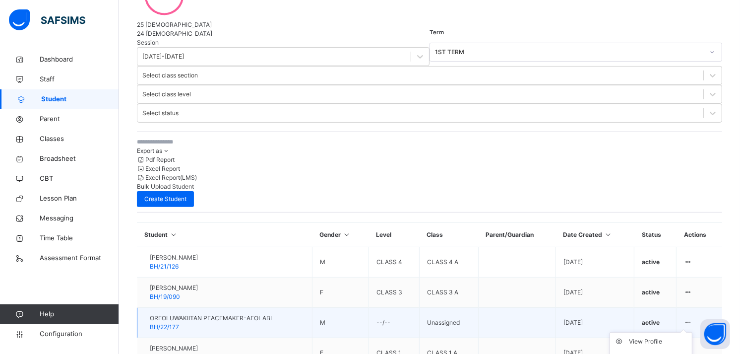
click at [693, 318] on div at bounding box center [688, 322] width 8 height 9
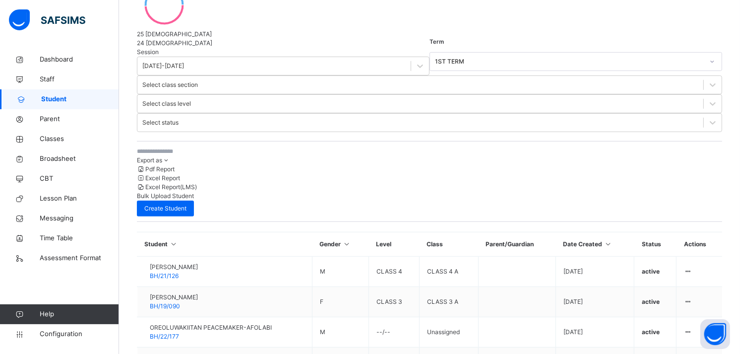
scroll to position [229, 0]
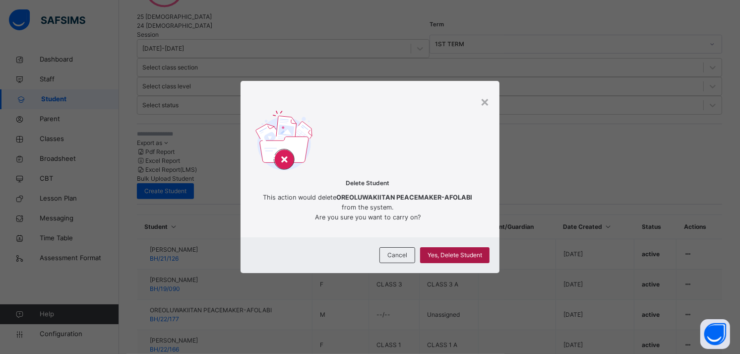
click at [459, 259] on span "Yes, Delete Student" at bounding box center [455, 255] width 55 height 9
click at [454, 258] on span "Yes, Delete Student" at bounding box center [455, 255] width 55 height 9
click at [440, 258] on span "Yes, Delete Student" at bounding box center [455, 255] width 55 height 9
click at [481, 101] on div "Delete Student This action would delete OREOLUWAKIITAN PEACEMAKER-AFOLABI from …" at bounding box center [370, 166] width 259 height 141
click at [488, 98] on div "×" at bounding box center [484, 101] width 9 height 21
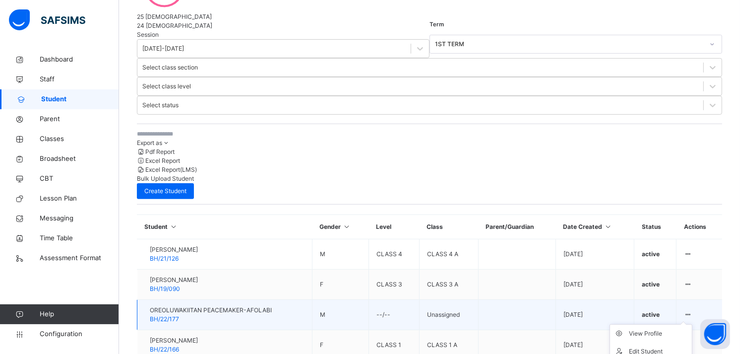
click at [693, 311] on icon at bounding box center [688, 314] width 8 height 7
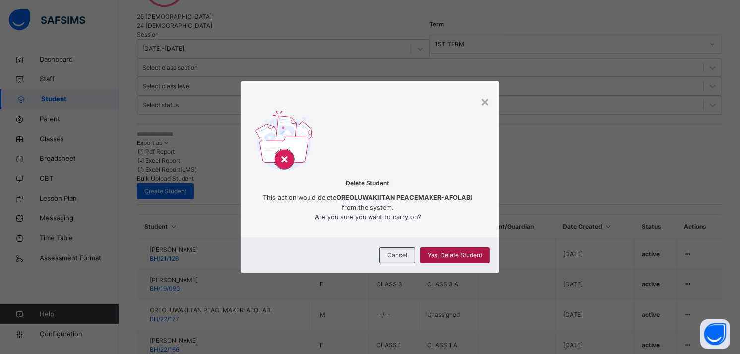
click at [463, 254] on span "Yes, Delete Student" at bounding box center [455, 255] width 55 height 9
click at [485, 105] on div "×" at bounding box center [484, 101] width 9 height 21
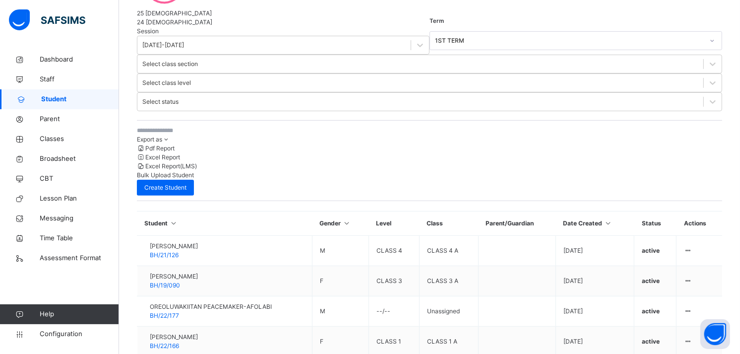
scroll to position [229, 0]
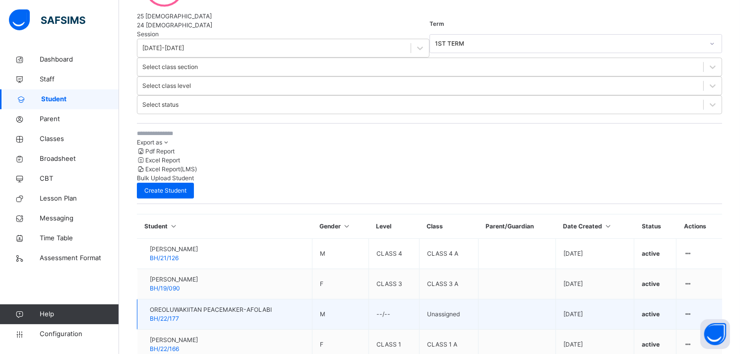
click at [659, 310] on span "active" at bounding box center [651, 313] width 18 height 7
click at [666, 310] on div "active" at bounding box center [655, 314] width 27 height 9
click at [672, 328] on div "View Profile" at bounding box center [658, 333] width 59 height 10
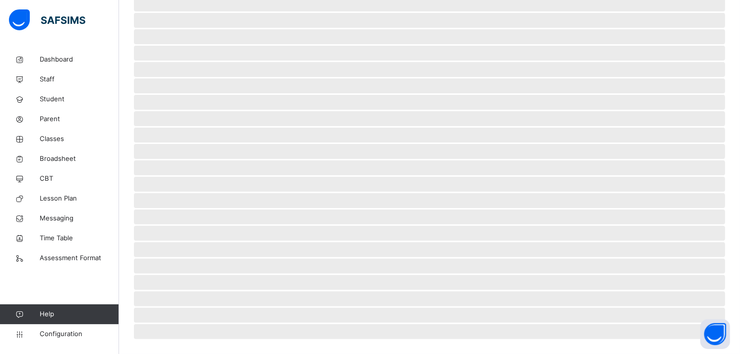
scroll to position [205, 0]
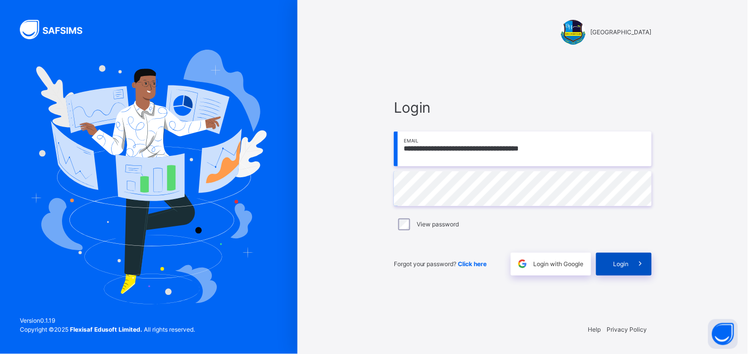
click at [613, 253] on div "Login" at bounding box center [624, 264] width 56 height 23
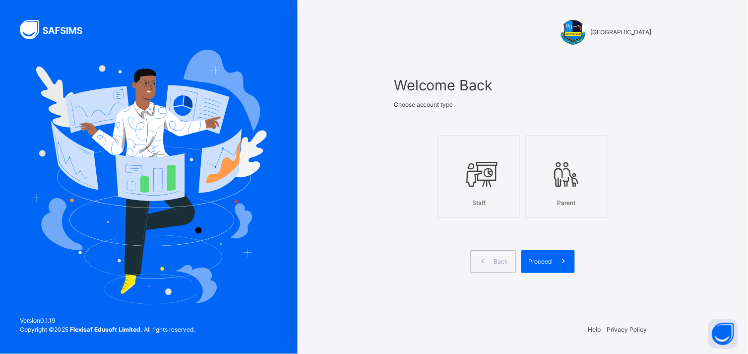
click at [497, 205] on div "Staff" at bounding box center [478, 202] width 71 height 19
click at [553, 263] on span at bounding box center [563, 261] width 23 height 23
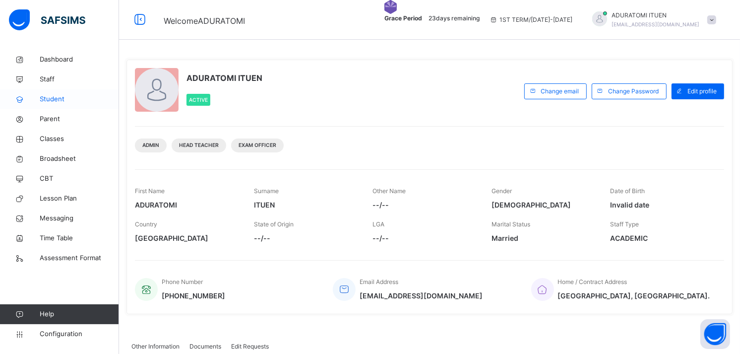
click at [57, 96] on span "Student" at bounding box center [79, 99] width 79 height 10
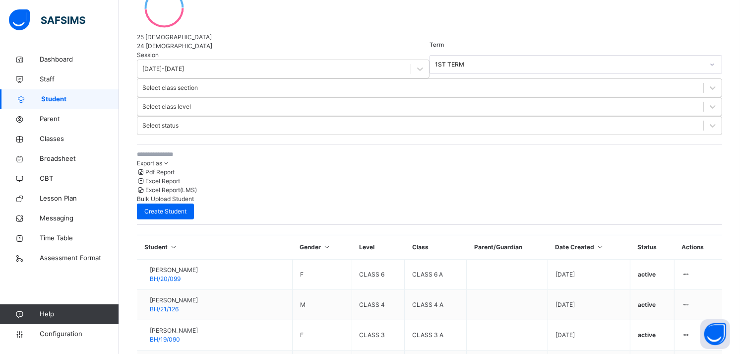
scroll to position [210, 0]
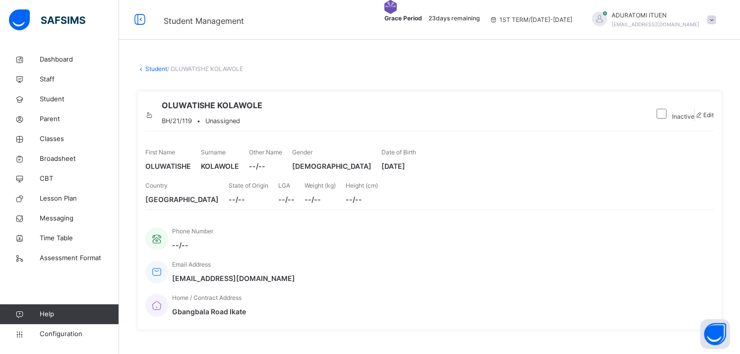
click at [156, 68] on link "Student" at bounding box center [156, 68] width 22 height 7
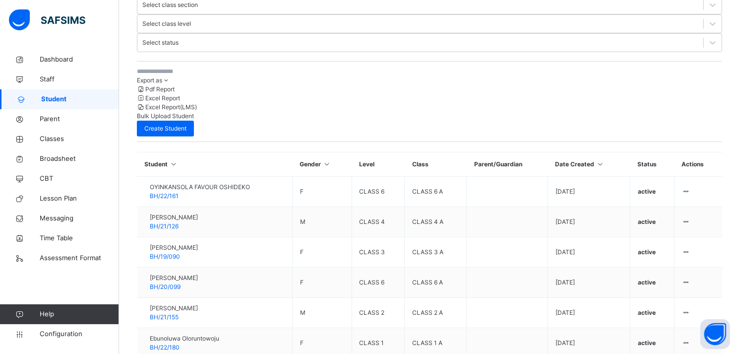
scroll to position [295, 0]
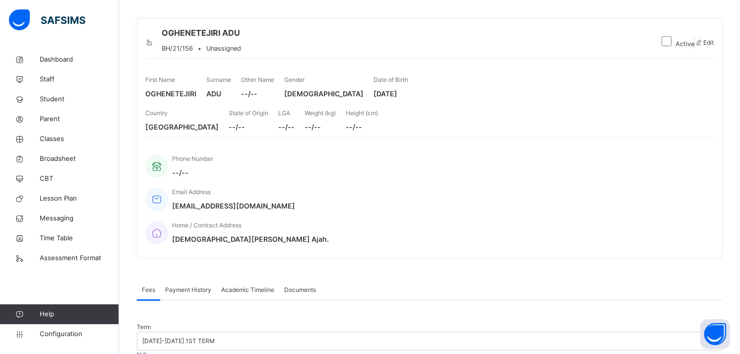
scroll to position [12, 0]
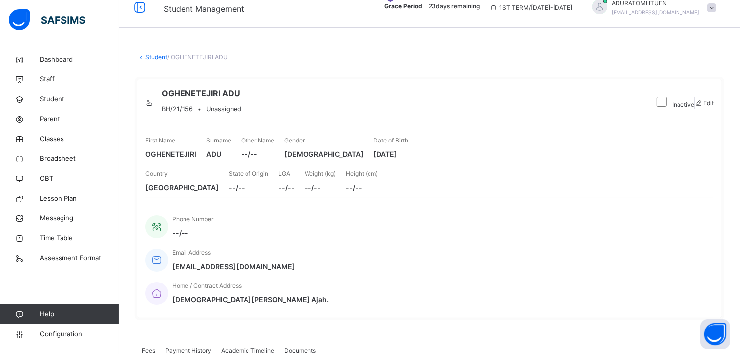
click at [157, 58] on link "Student" at bounding box center [156, 56] width 22 height 7
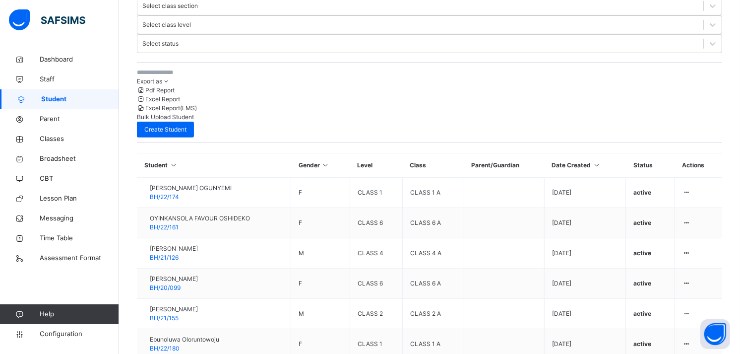
scroll to position [295, 0]
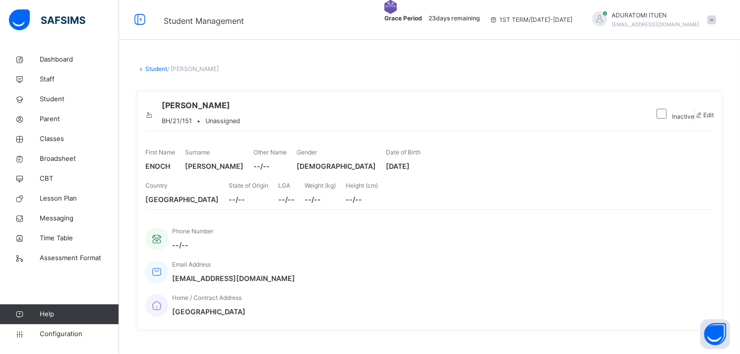
click at [160, 67] on link "Student" at bounding box center [156, 68] width 22 height 7
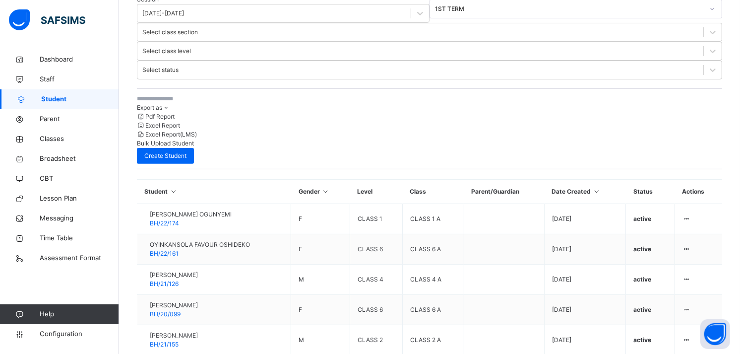
scroll to position [264, 0]
